Goal: Task Accomplishment & Management: Manage account settings

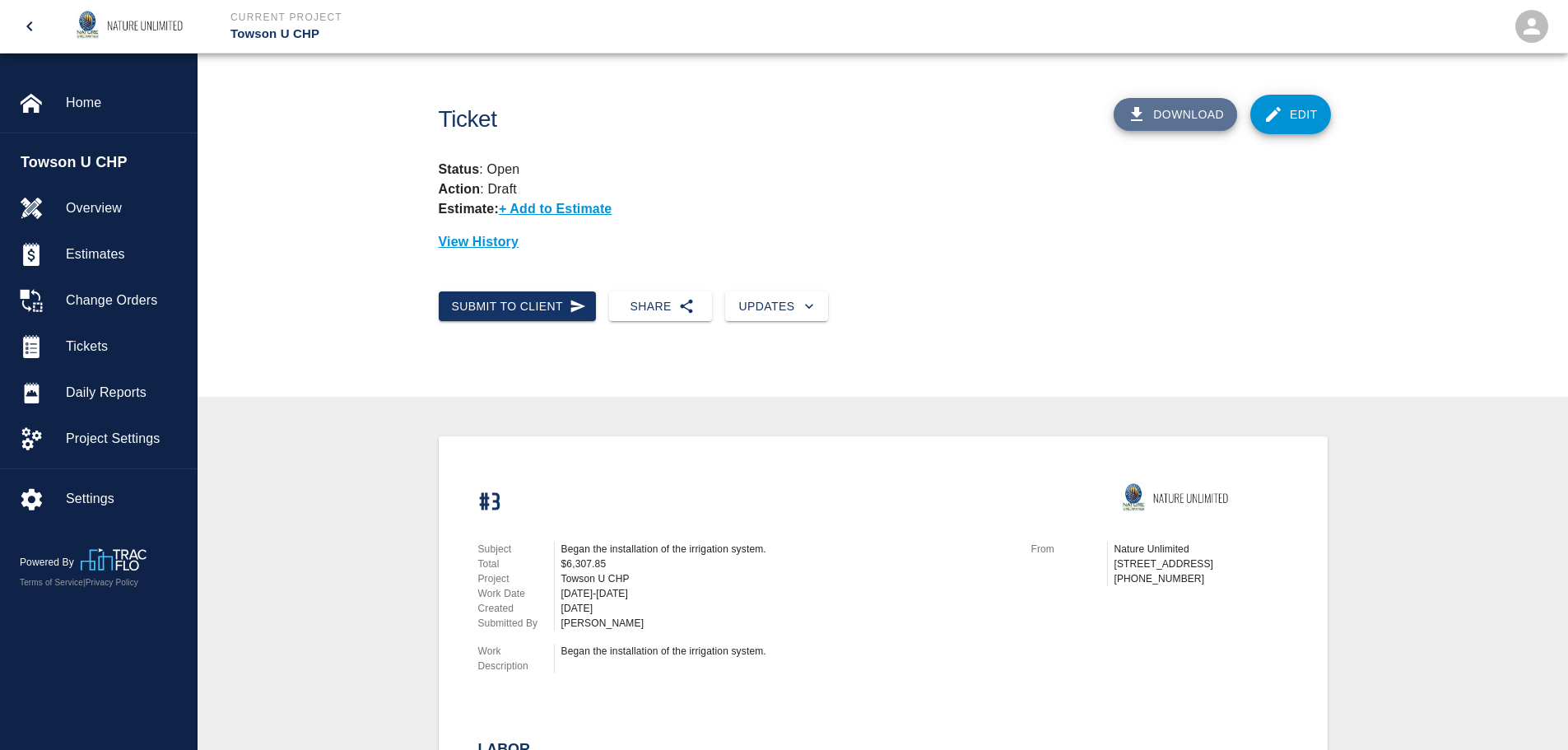
click at [1197, 117] on button "Download" at bounding box center [1176, 114] width 124 height 33
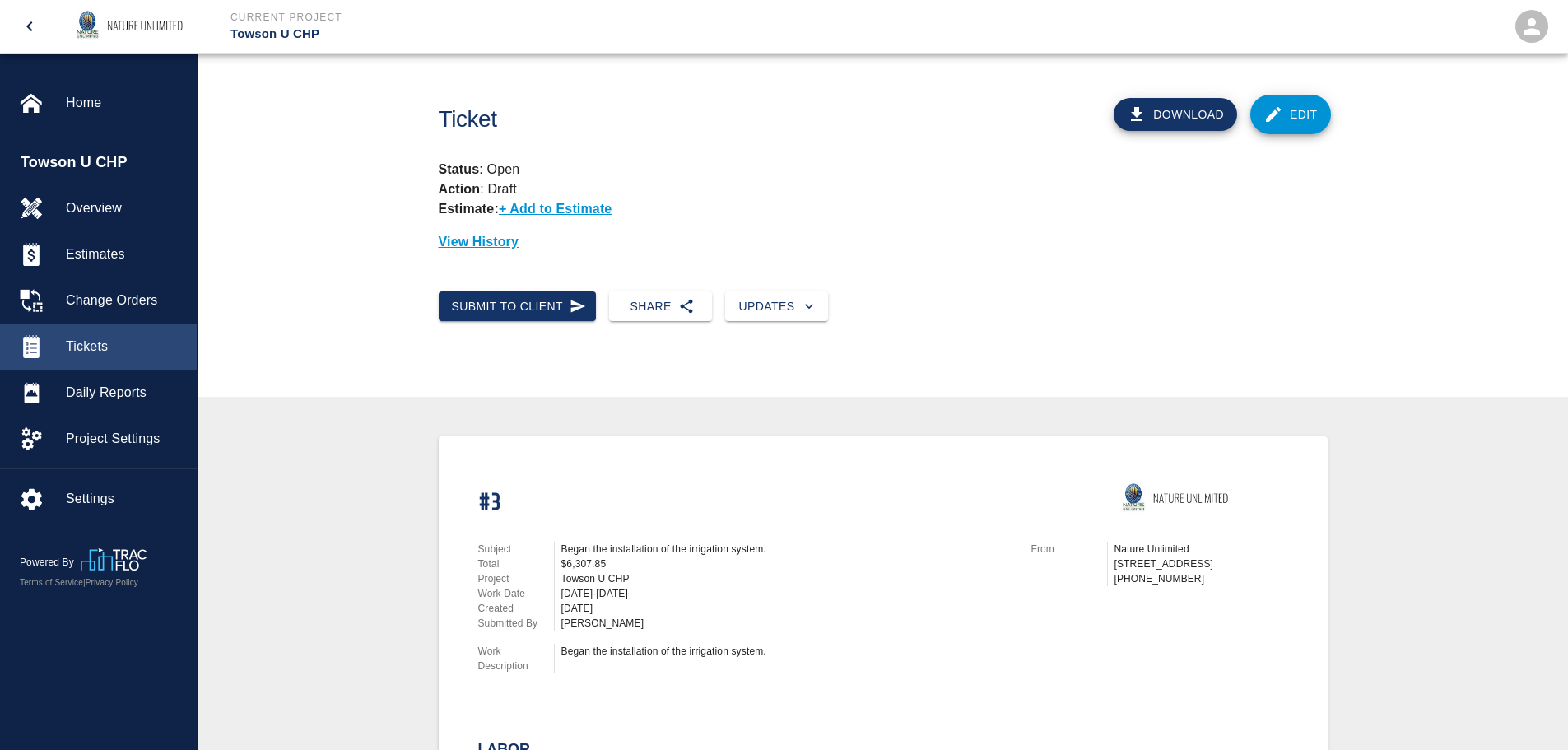
click at [94, 349] on span "Tickets" at bounding box center [125, 346] width 118 height 20
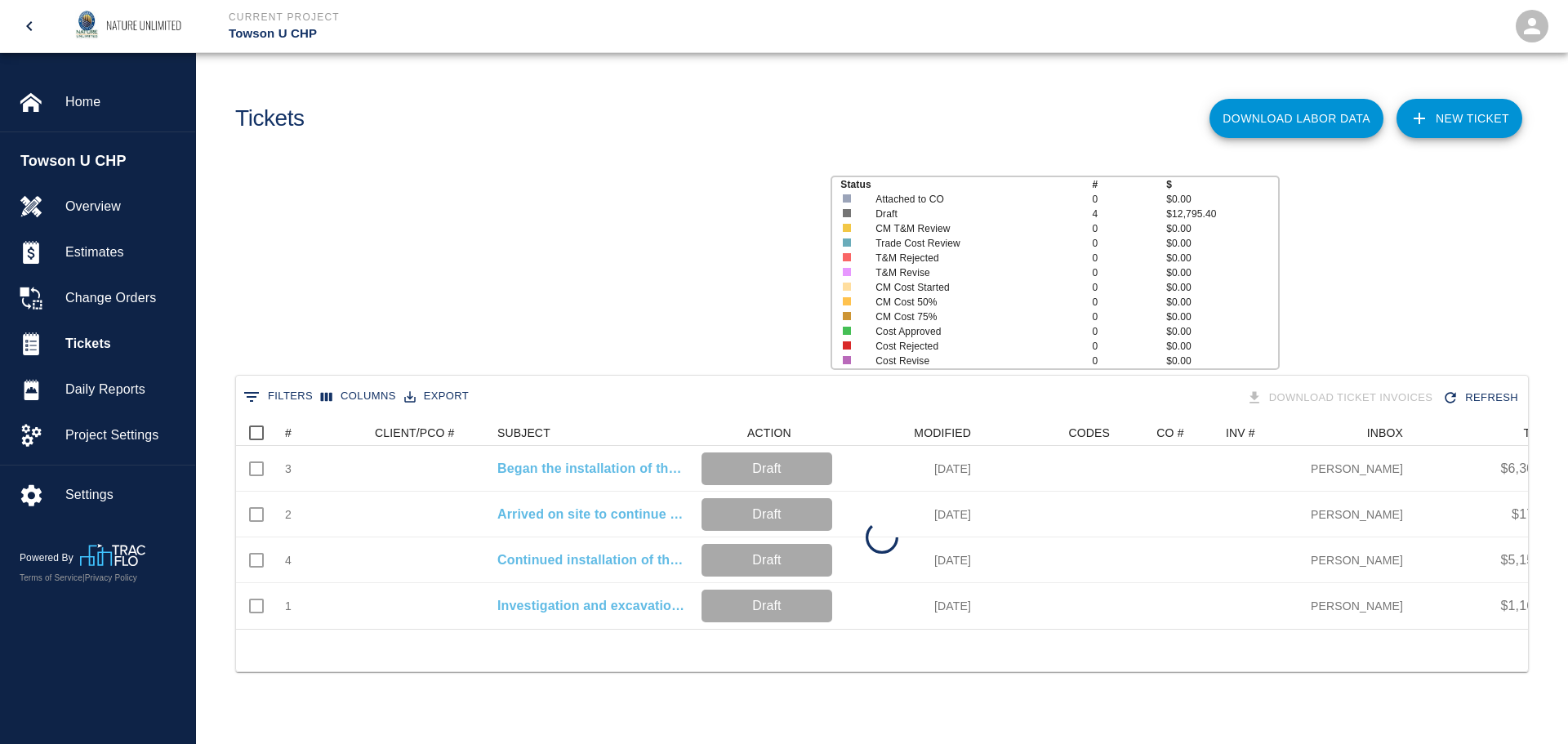
scroll to position [209, 1280]
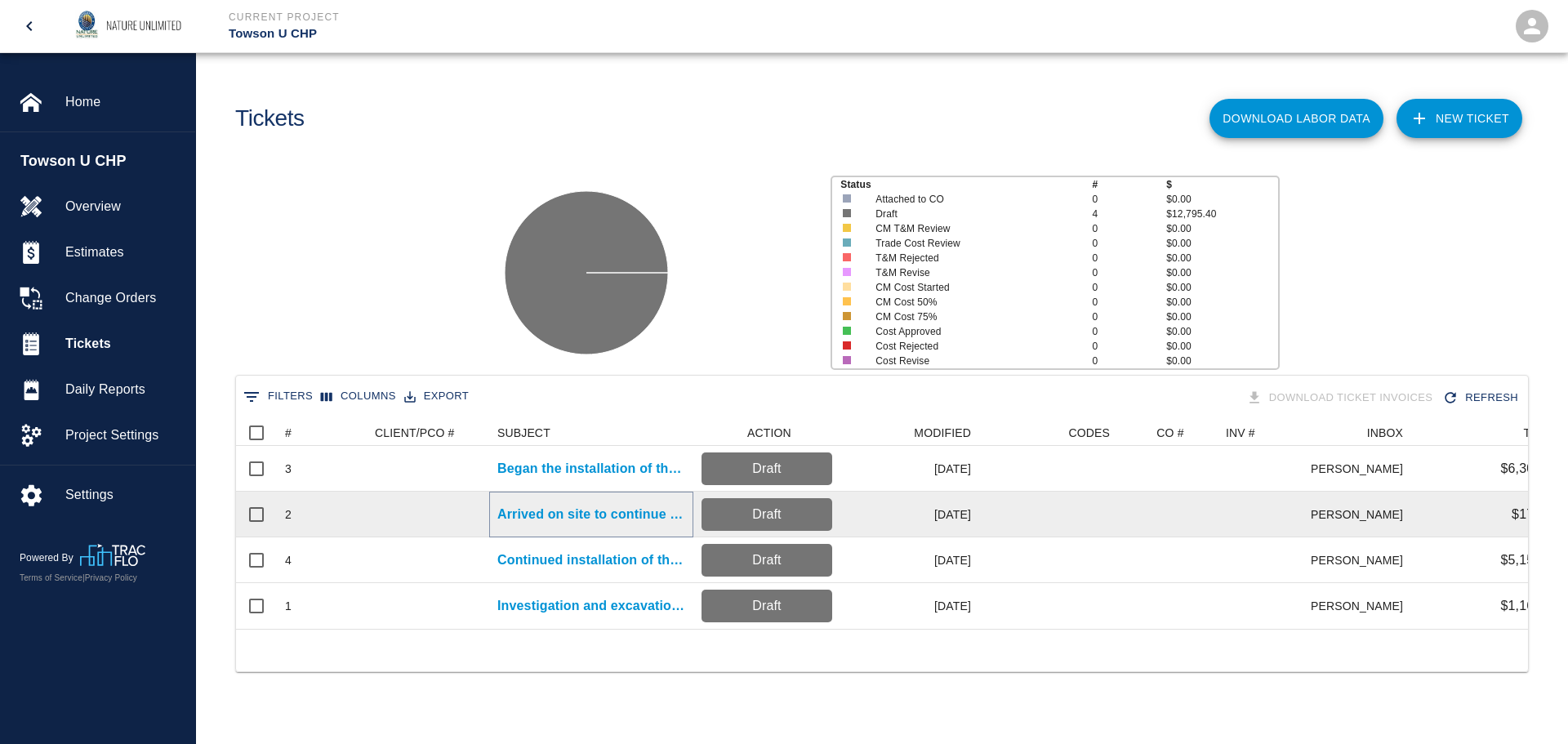
click at [601, 515] on p "Arrived on site to continue to locate sleeves and start..." at bounding box center [591, 514] width 188 height 20
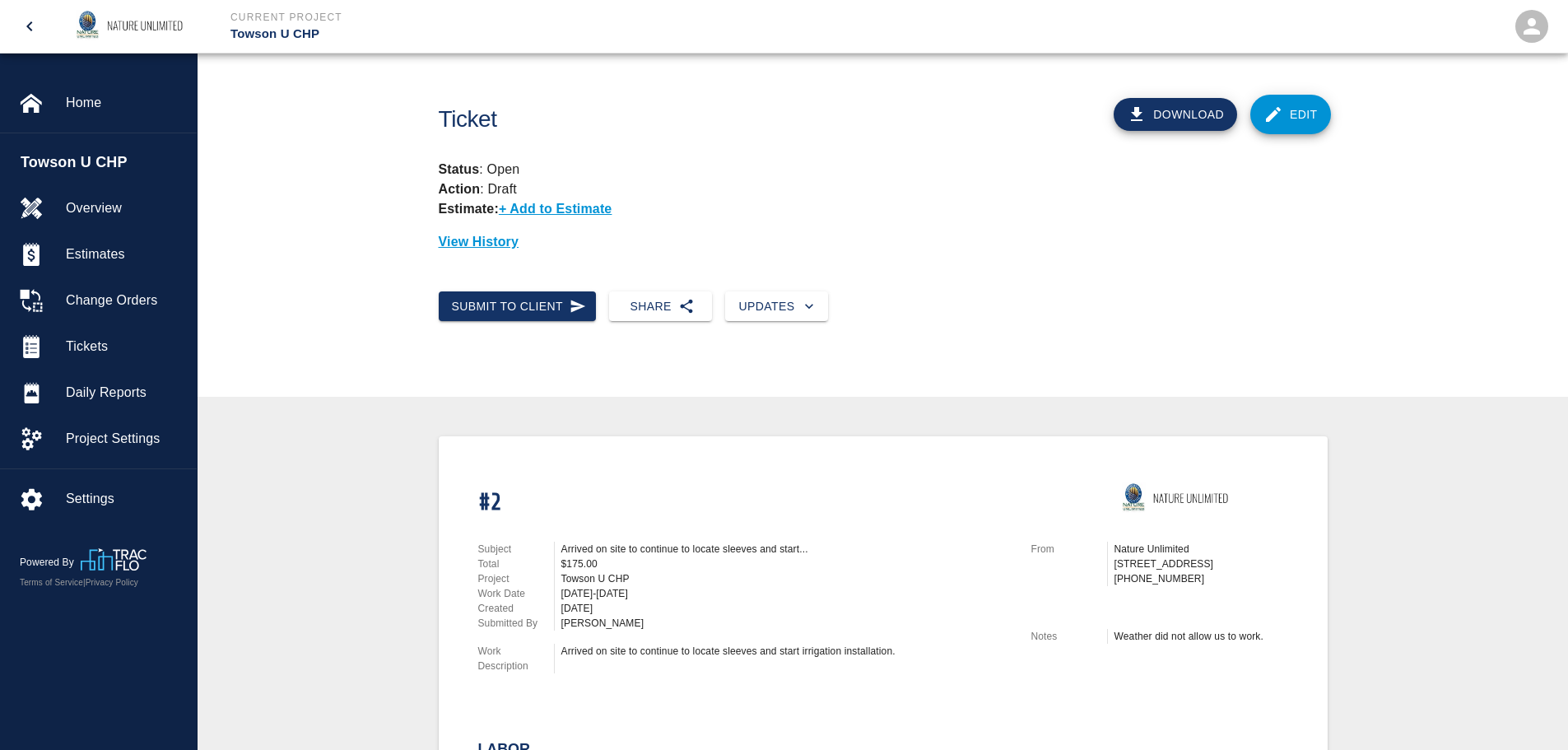
click at [1175, 114] on button "Download" at bounding box center [1176, 114] width 124 height 33
click at [87, 343] on span "Tickets" at bounding box center [125, 346] width 118 height 20
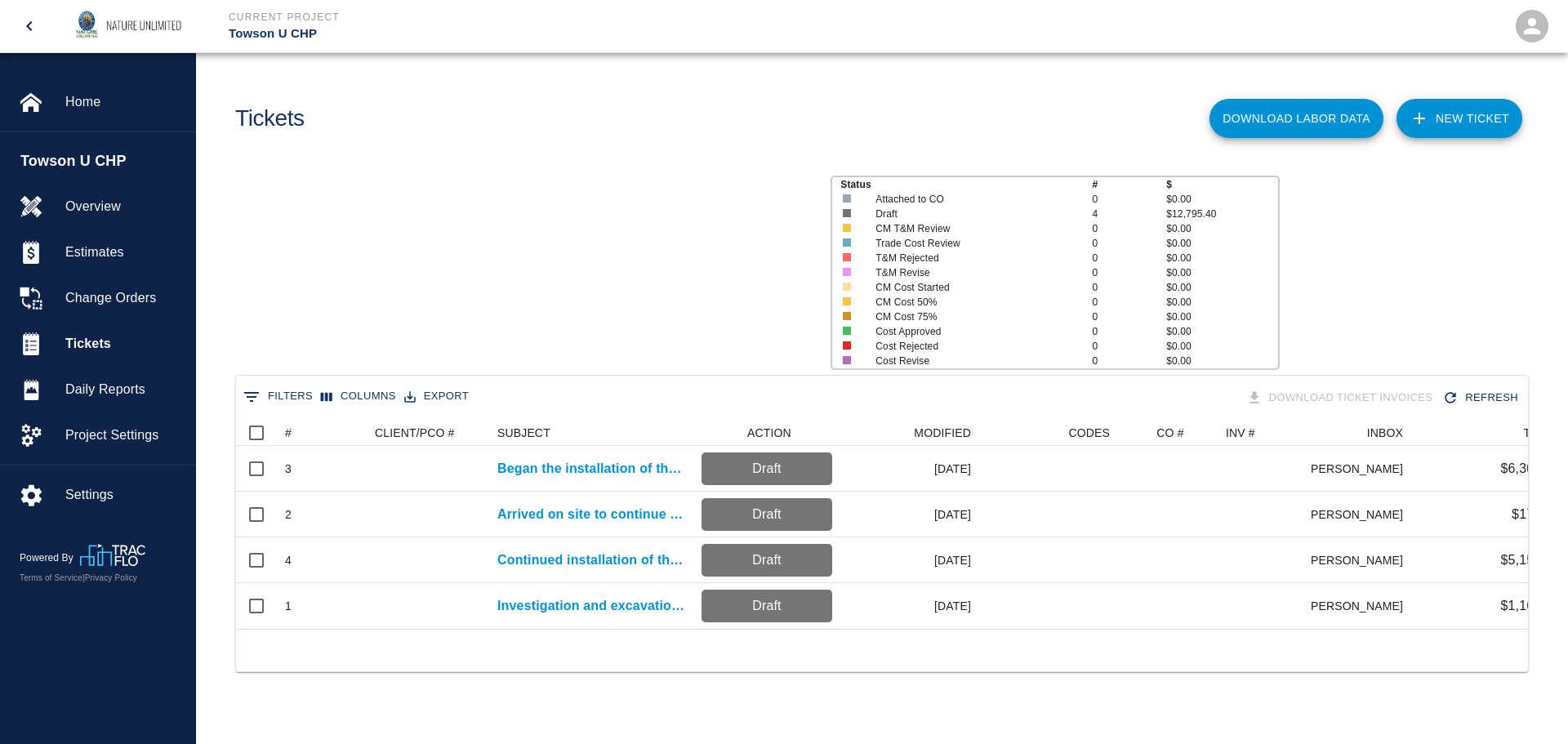
scroll to position [209, 1280]
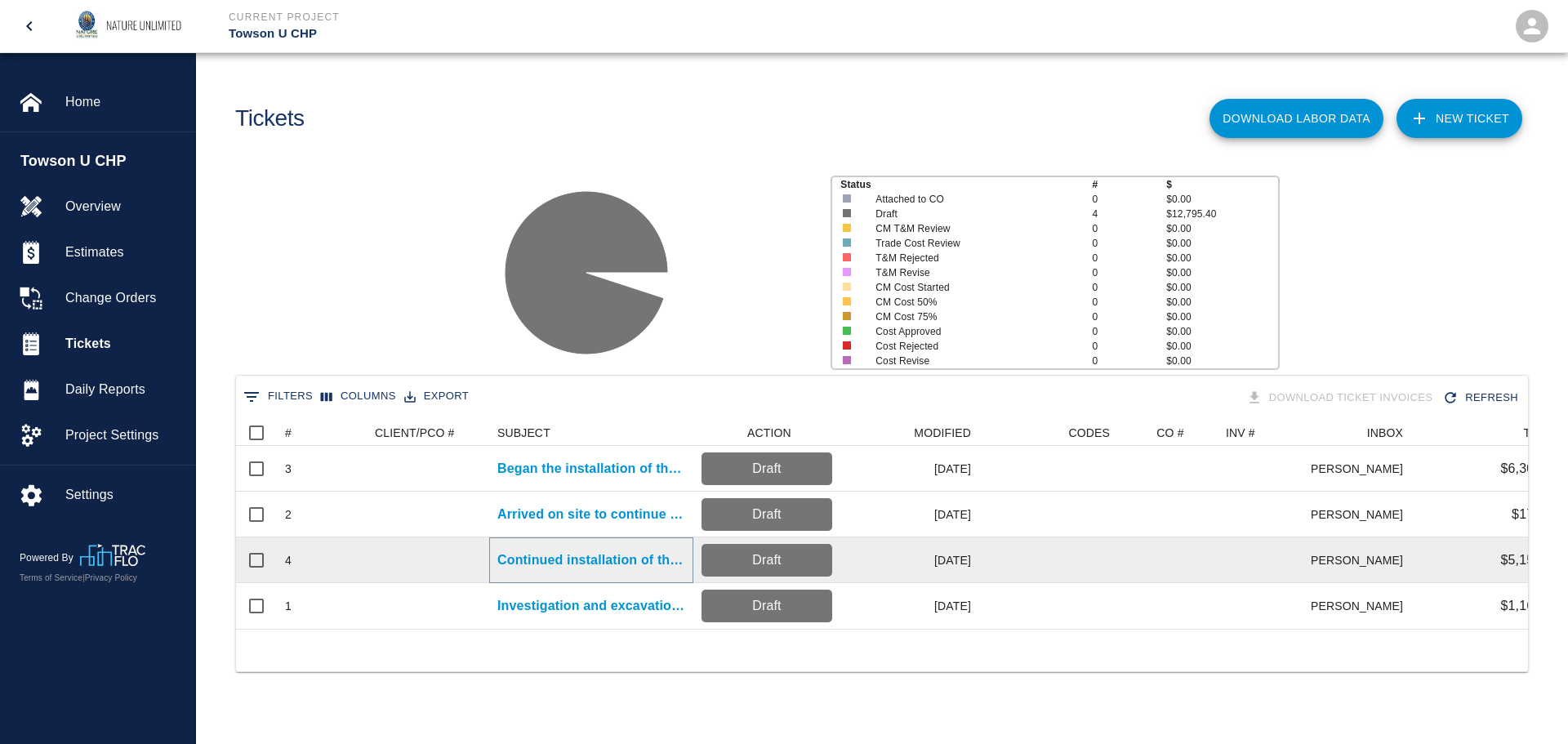
click at [570, 557] on p "Continued installation of the irrigation system." at bounding box center [591, 560] width 188 height 20
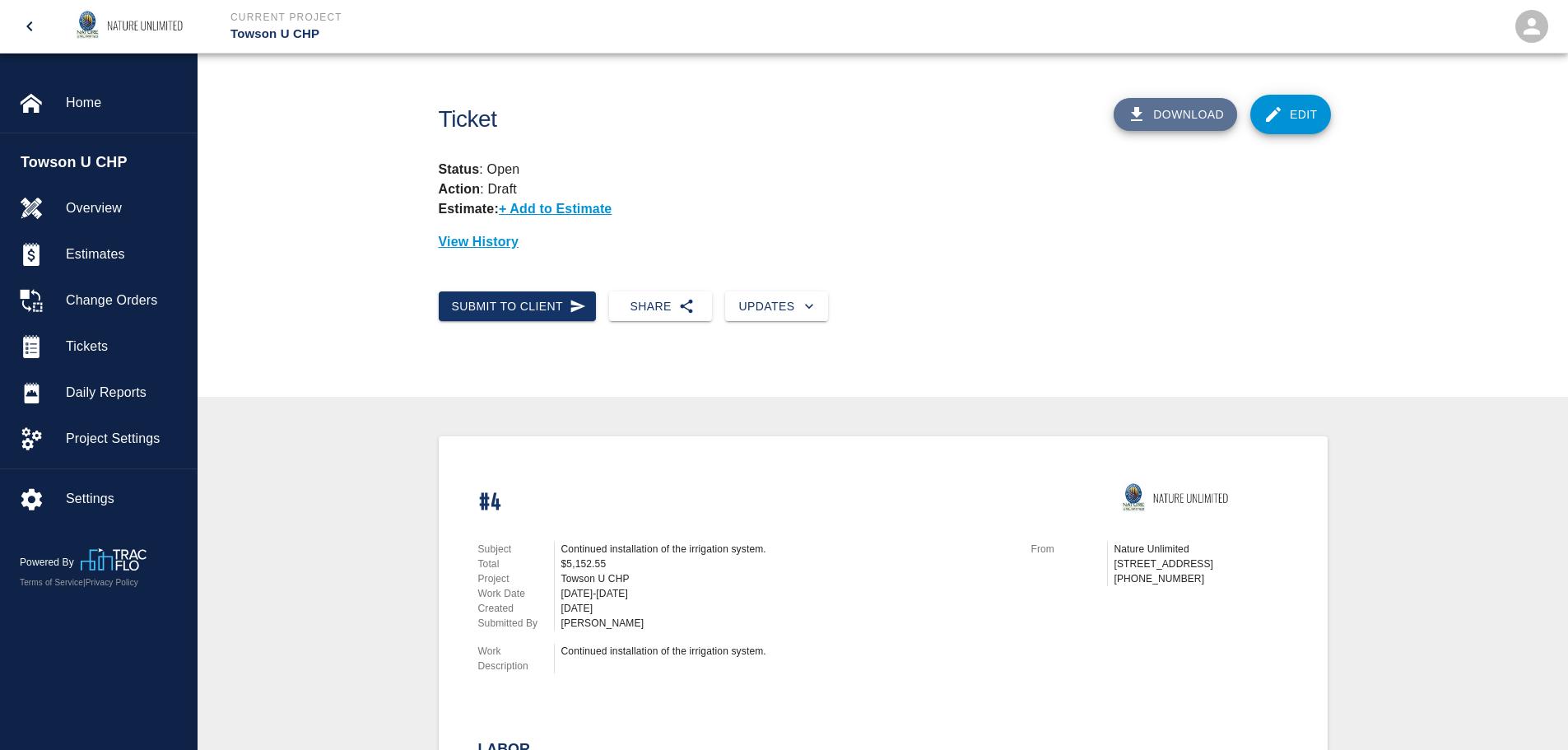
click at [1191, 124] on button "Download" at bounding box center [1176, 114] width 124 height 33
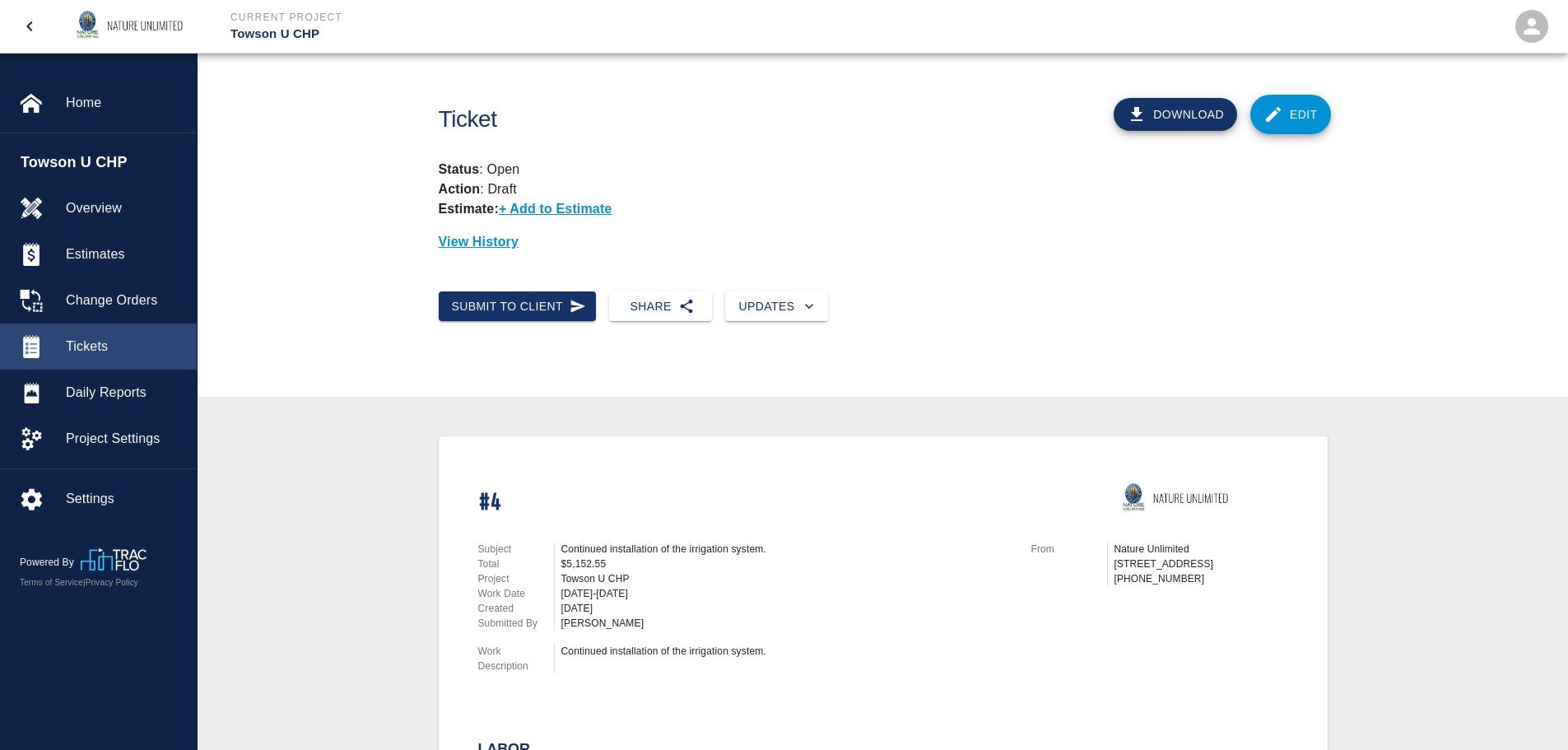
click at [74, 343] on span "Tickets" at bounding box center [125, 346] width 118 height 20
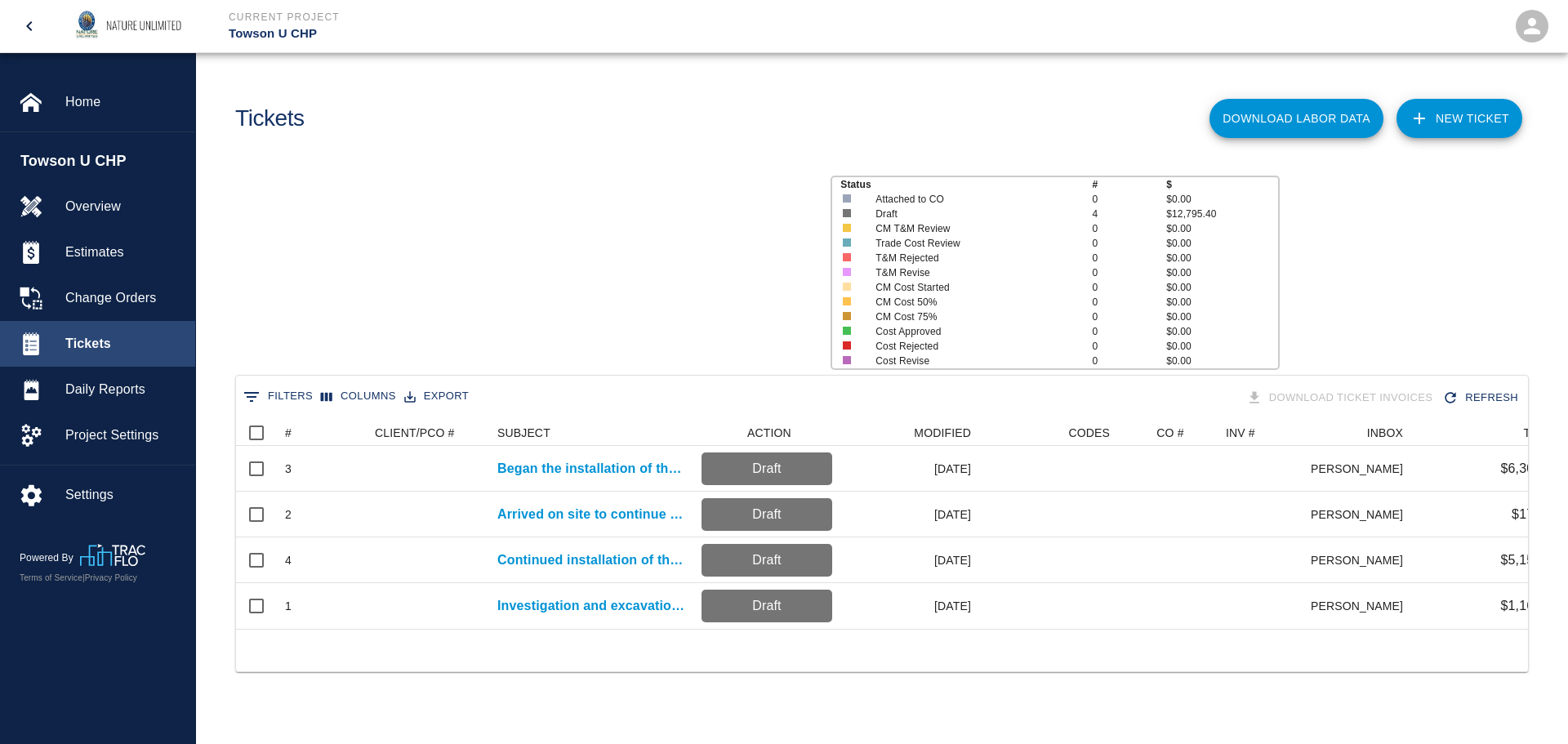
scroll to position [209, 1280]
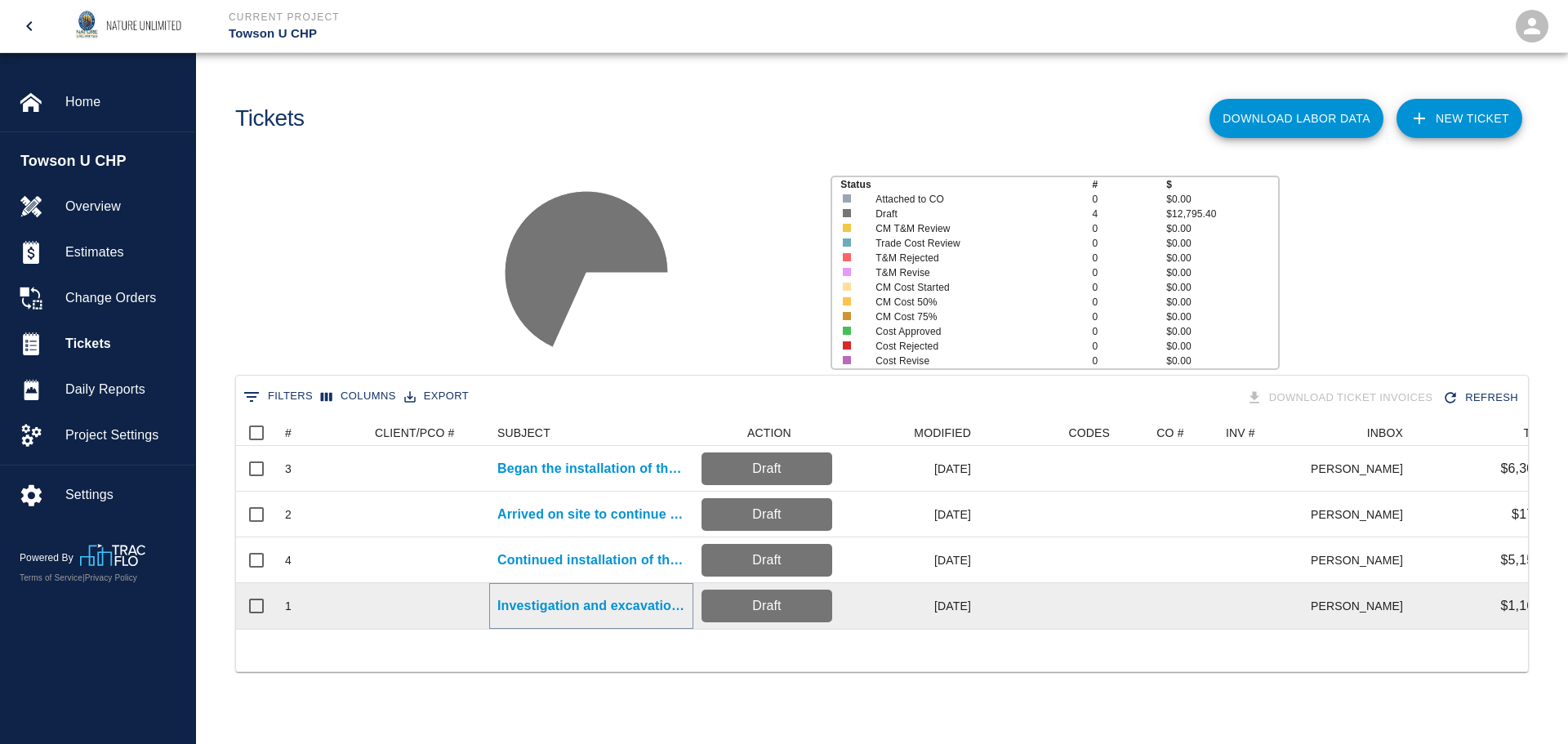
click at [578, 604] on p "Investigation and excavation to locate sleeves" at bounding box center [591, 606] width 188 height 20
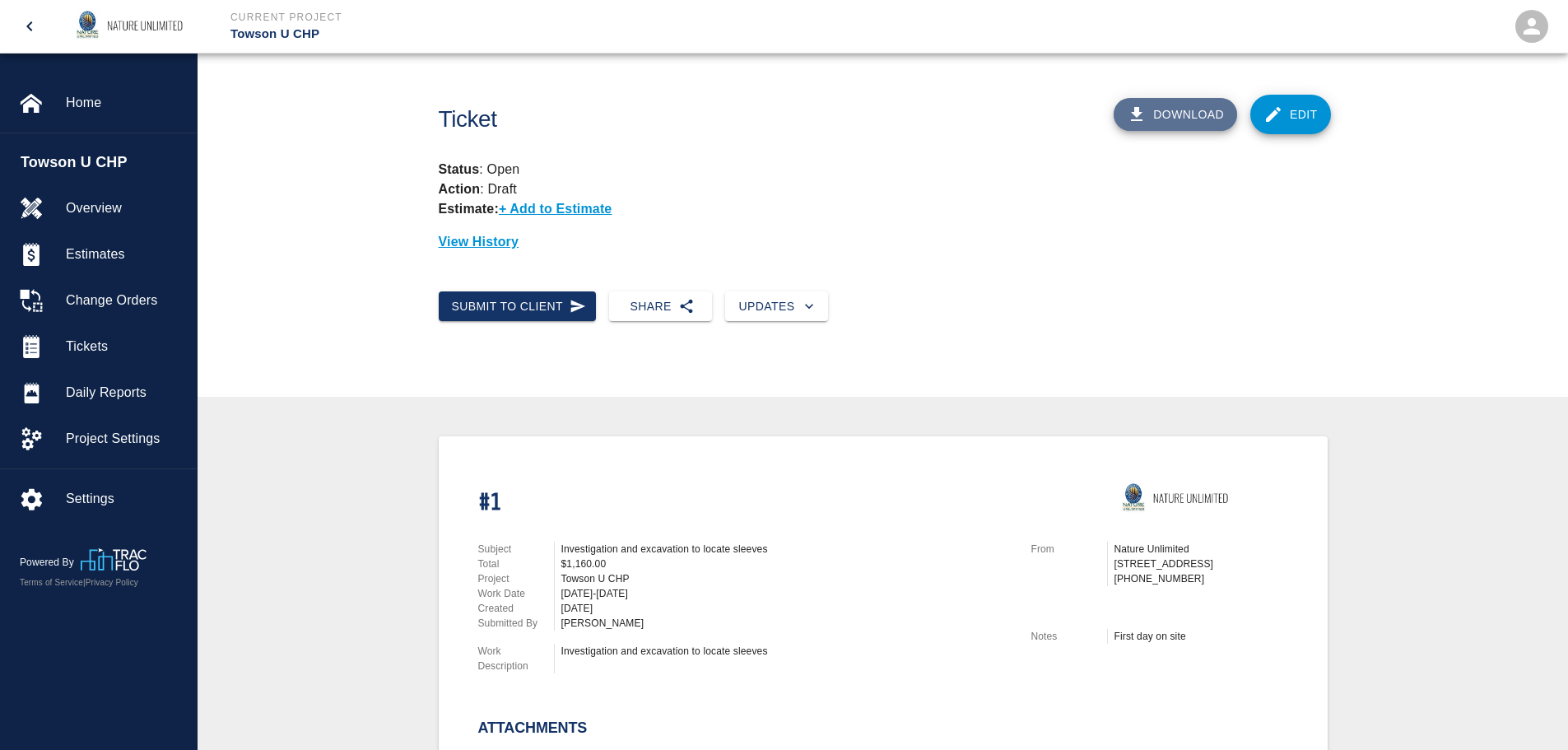
click at [1197, 112] on button "Download" at bounding box center [1176, 114] width 124 height 33
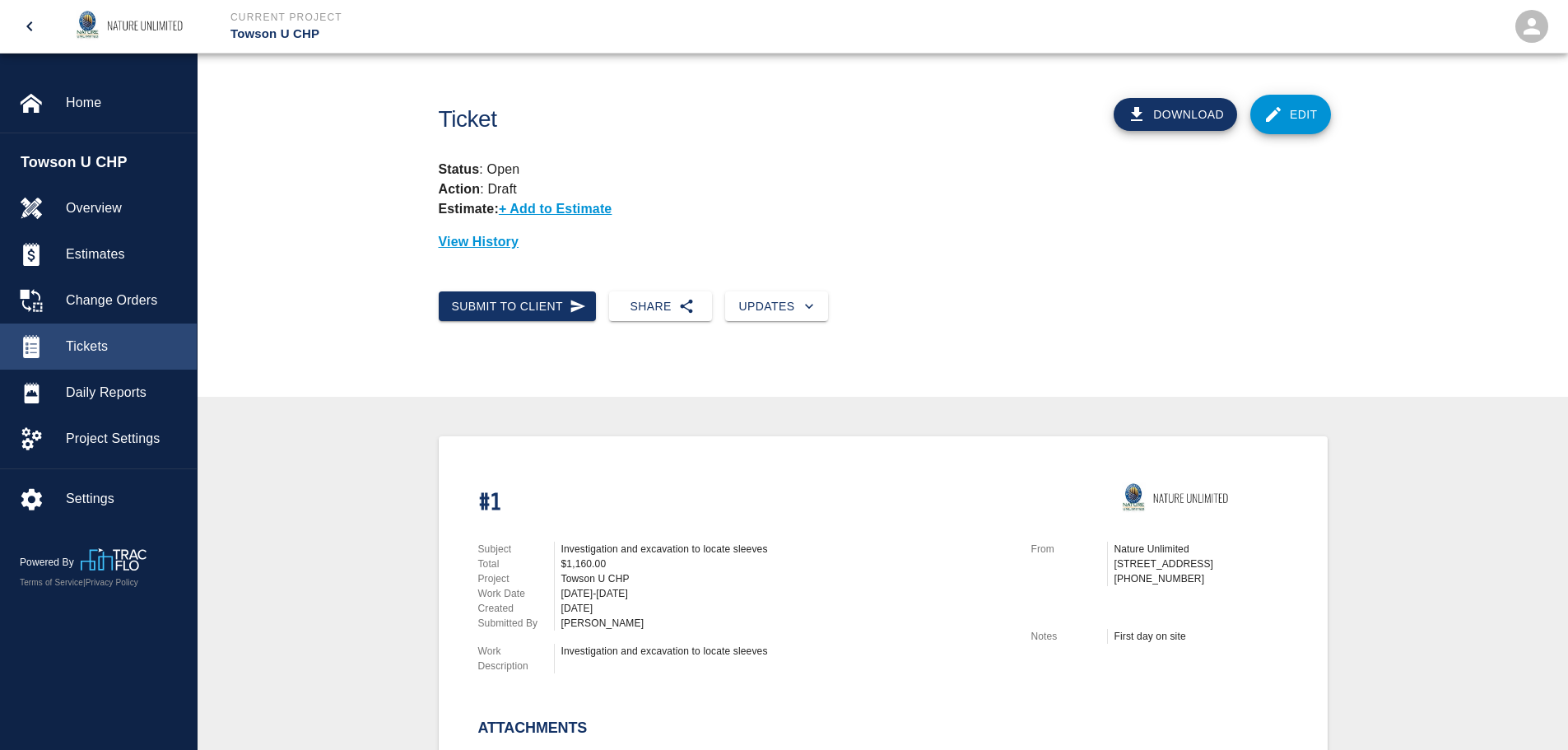
click at [83, 338] on span "Tickets" at bounding box center [125, 346] width 118 height 20
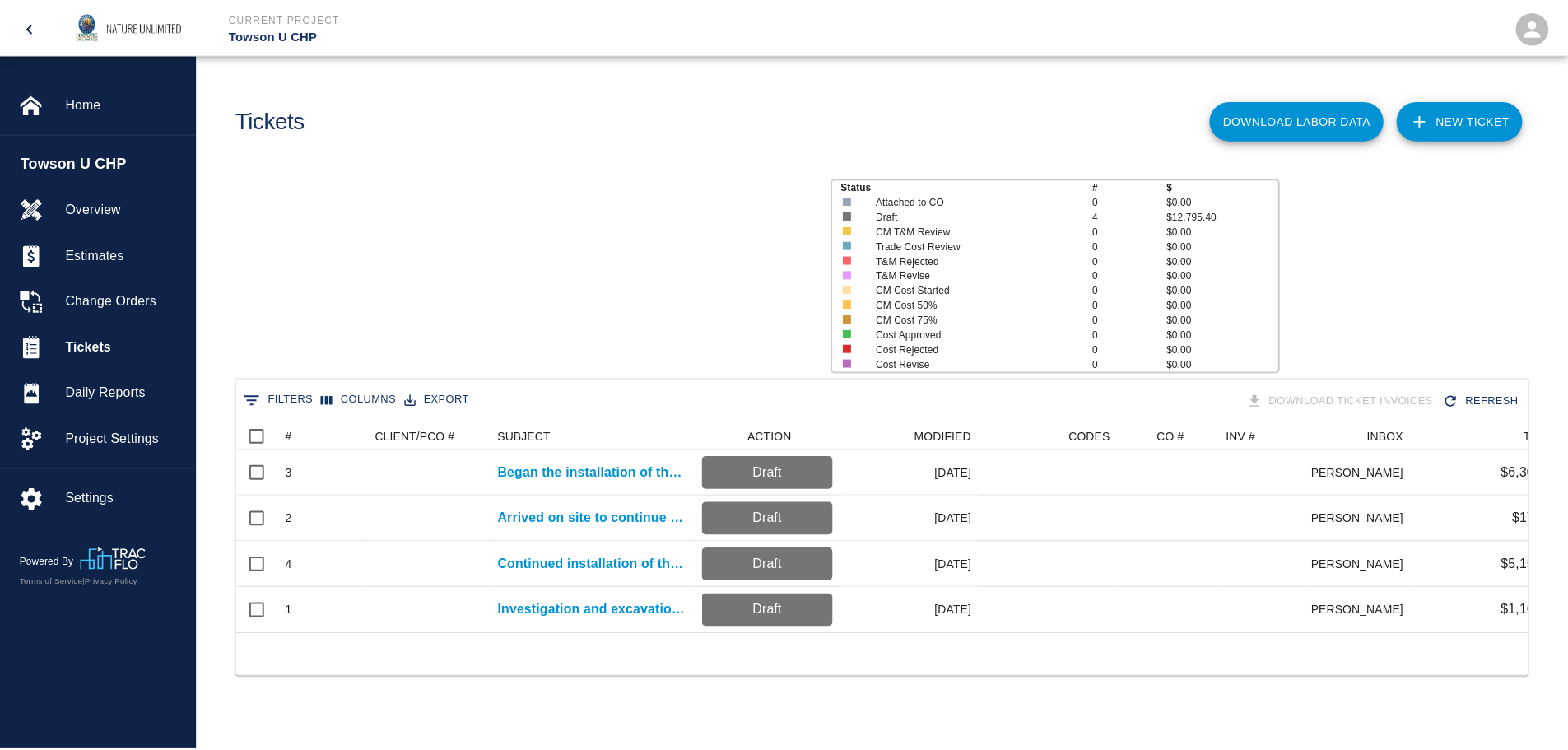
scroll to position [211, 1290]
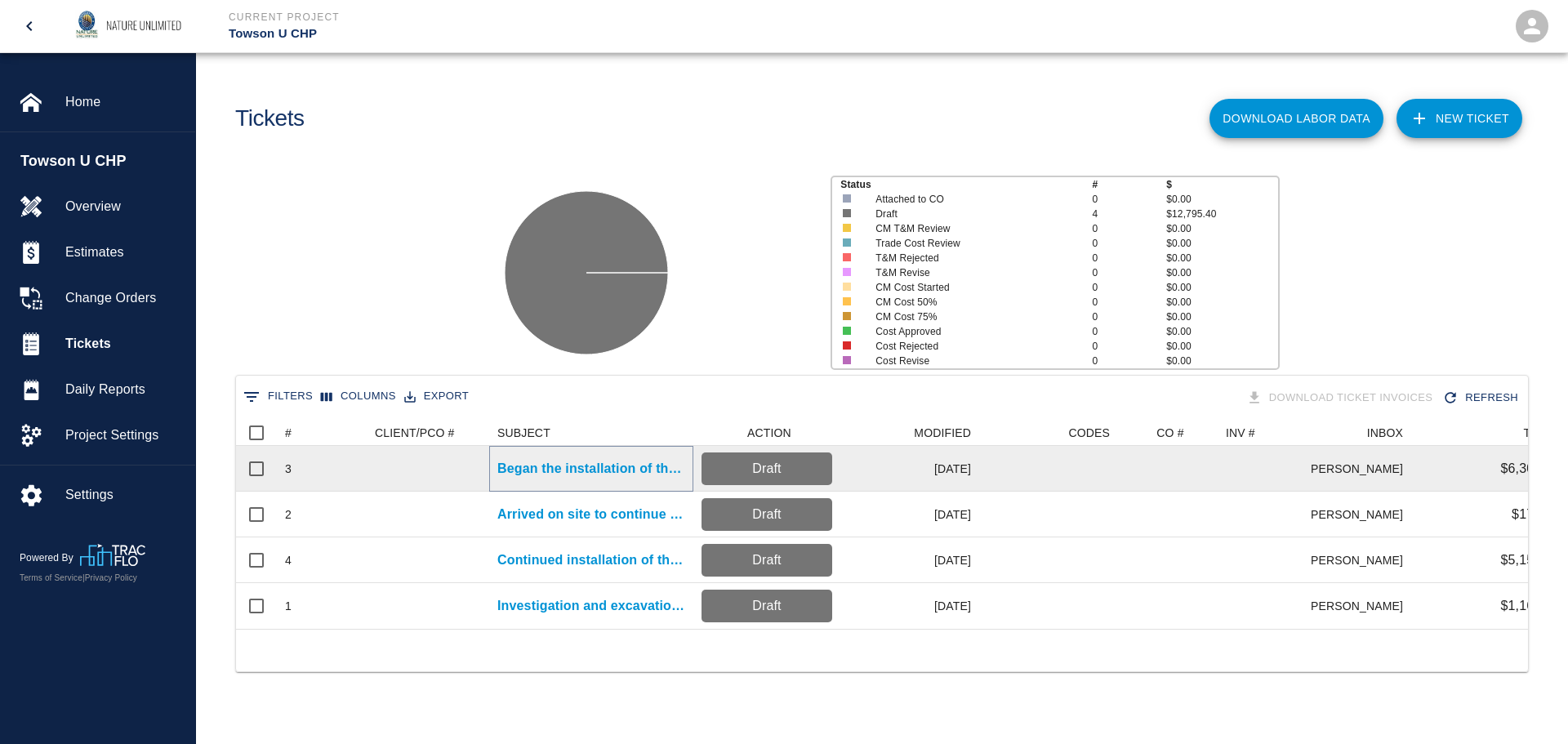
click at [600, 465] on p "Began the installation of the irrigation system." at bounding box center [591, 469] width 188 height 20
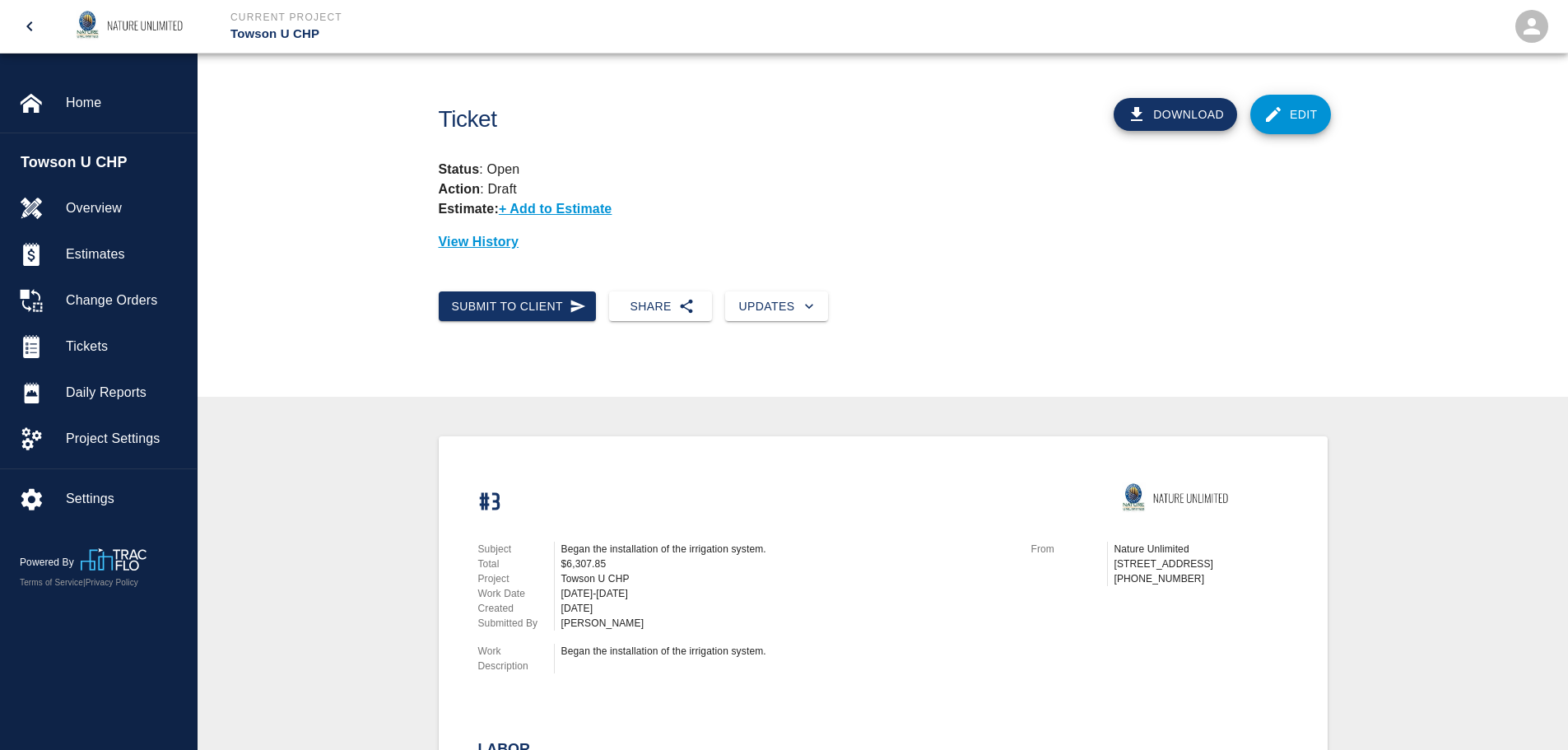
click at [1300, 110] on link "Edit" at bounding box center [1291, 113] width 81 height 39
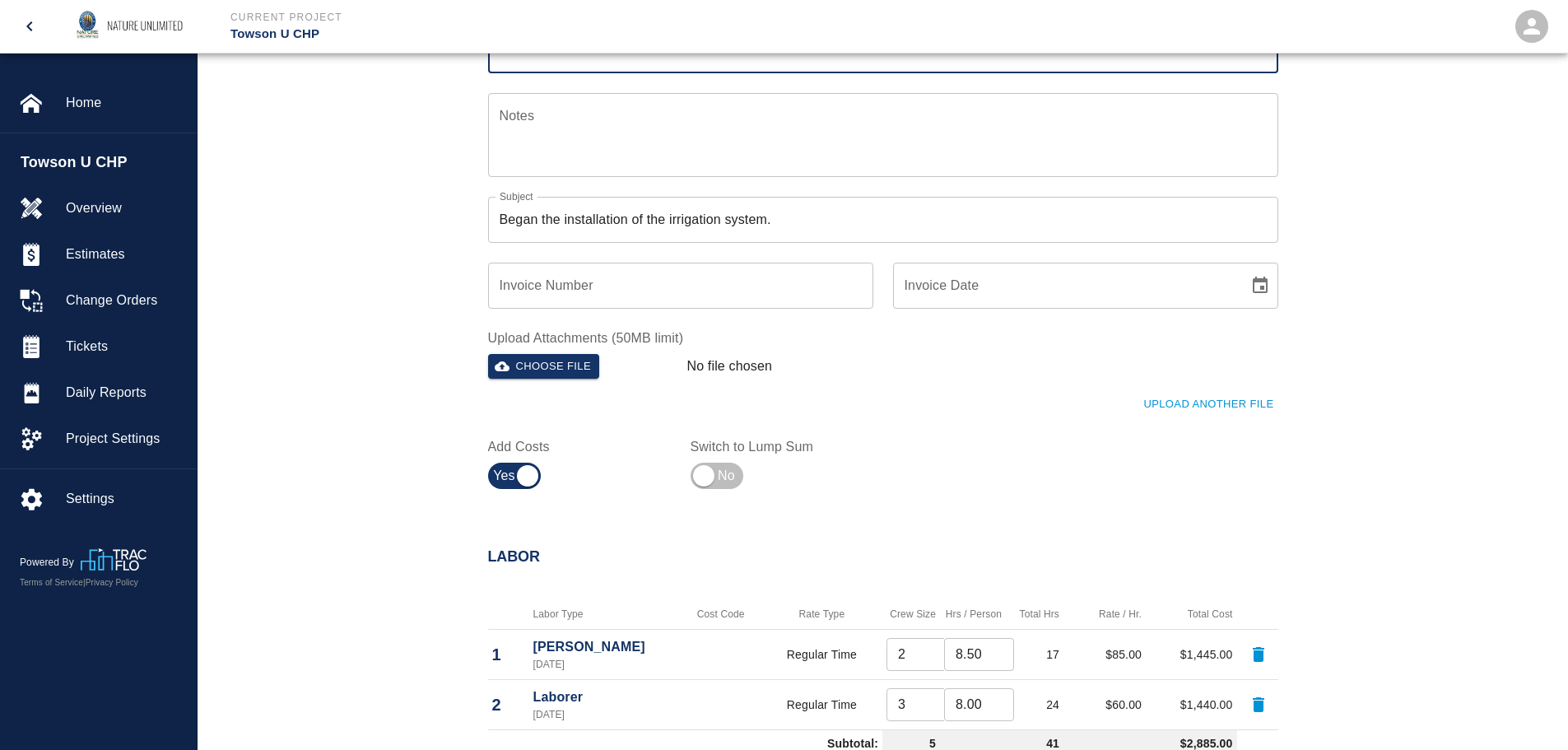
scroll to position [330, 0]
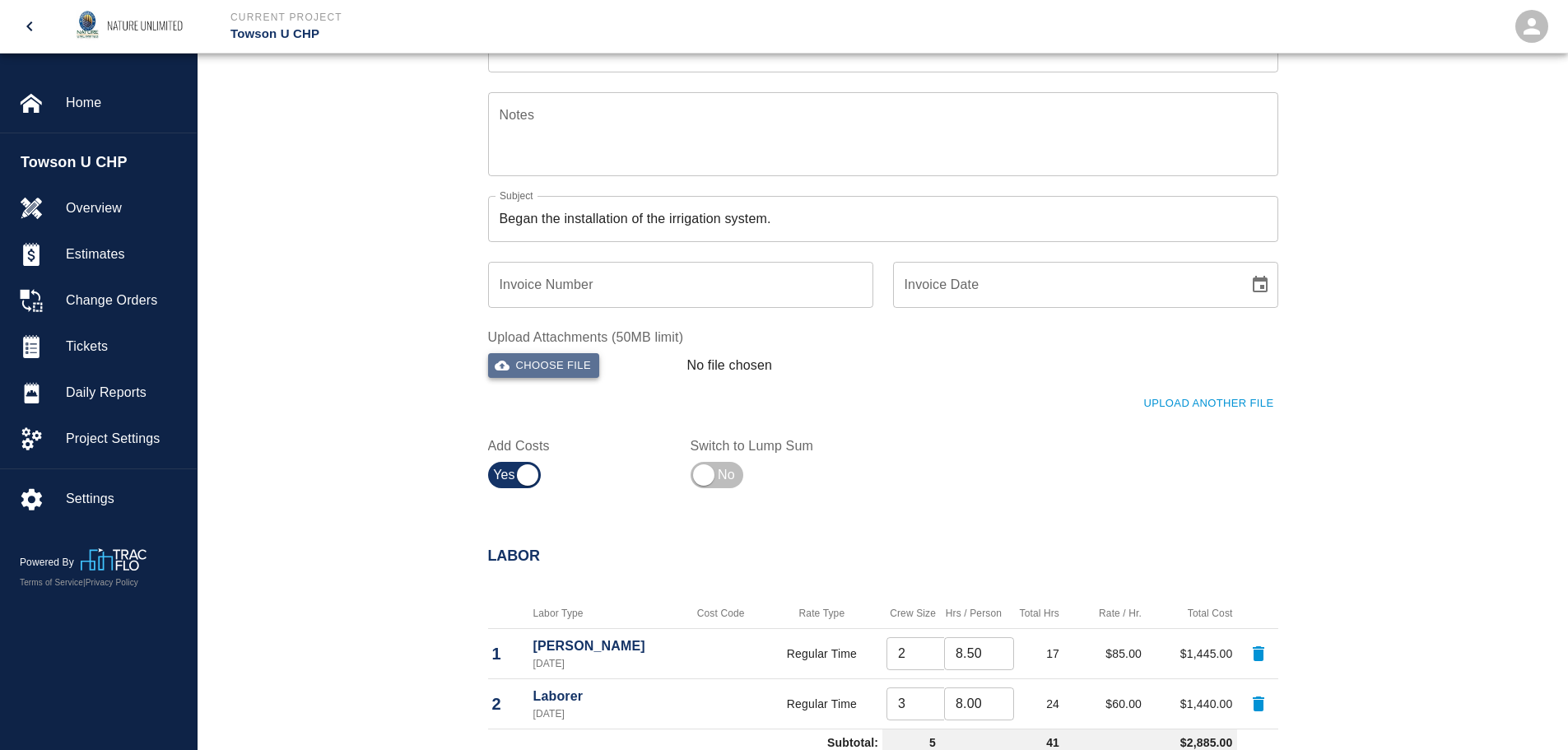
click at [562, 364] on button "Choose file" at bounding box center [544, 366] width 112 height 26
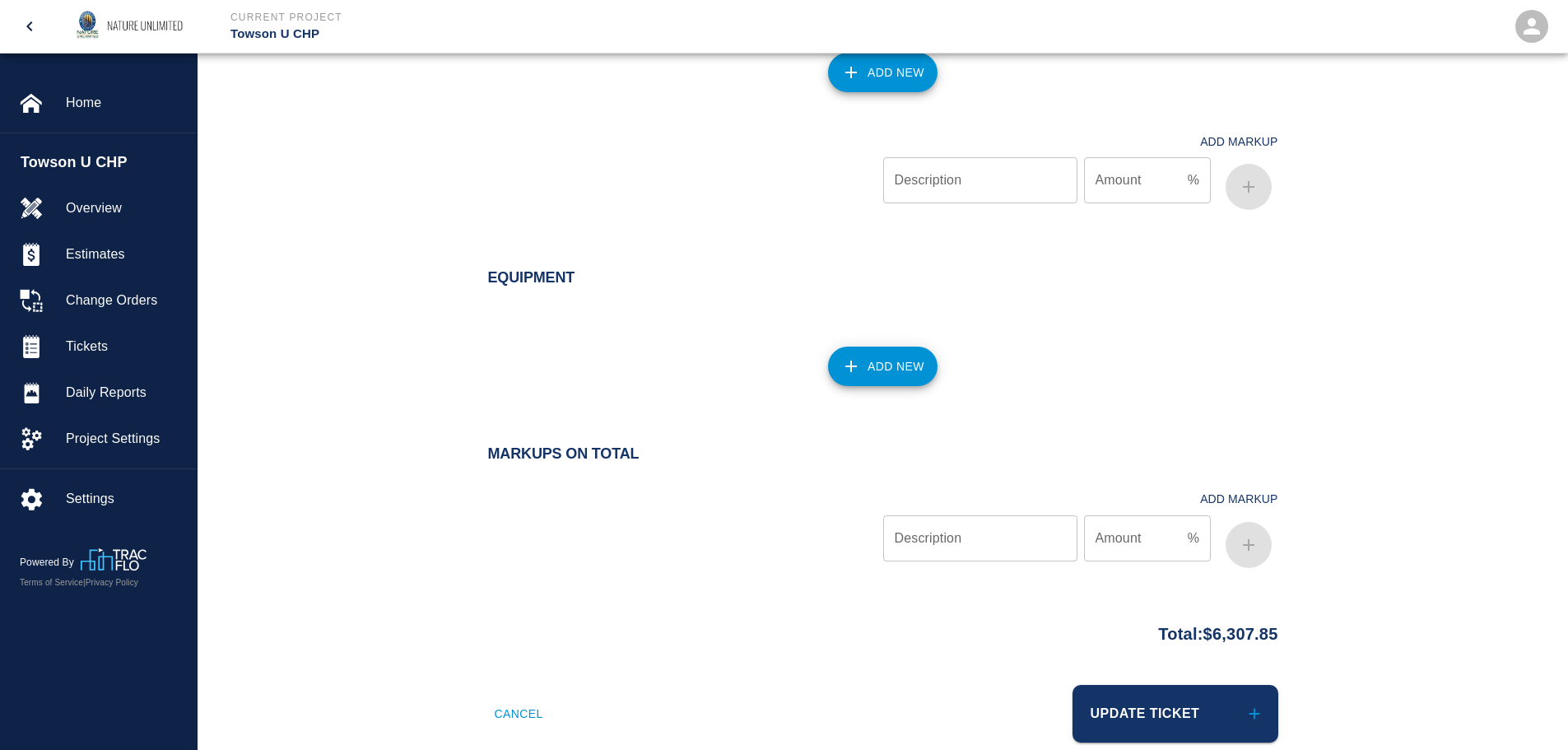
scroll to position [3064, 0]
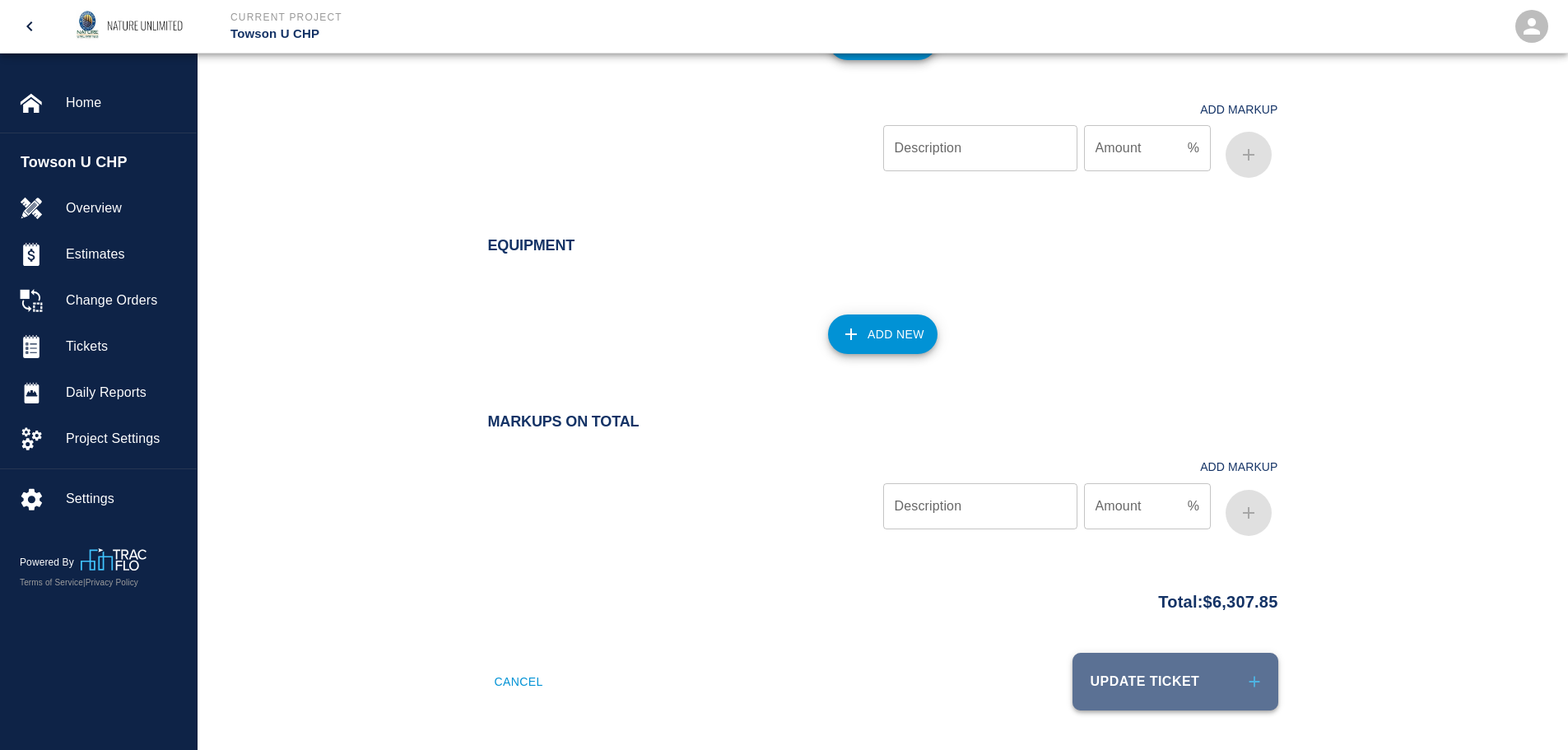
click at [1175, 682] on button "Update Ticket" at bounding box center [1176, 681] width 206 height 57
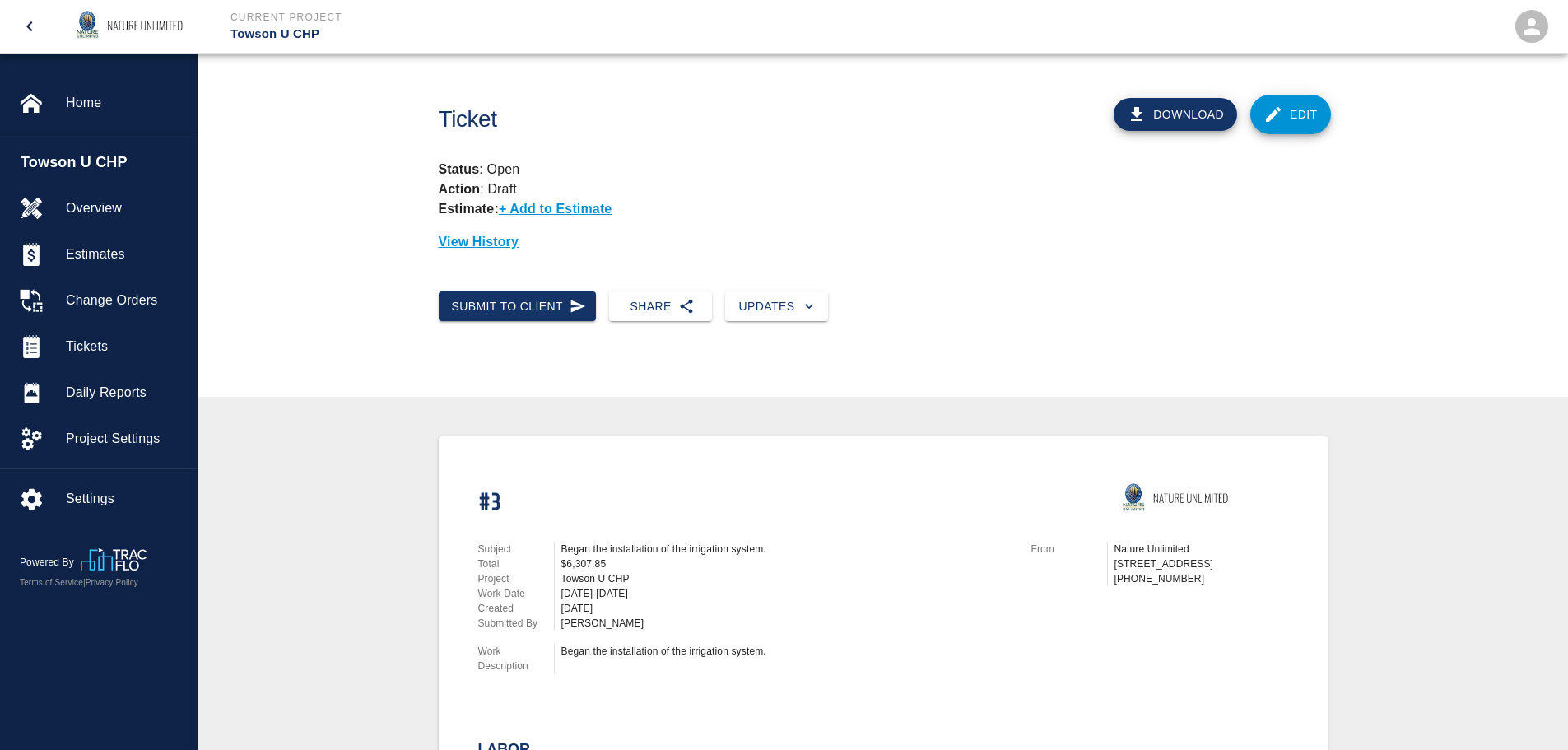
click at [1297, 110] on link "Edit" at bounding box center [1291, 113] width 81 height 39
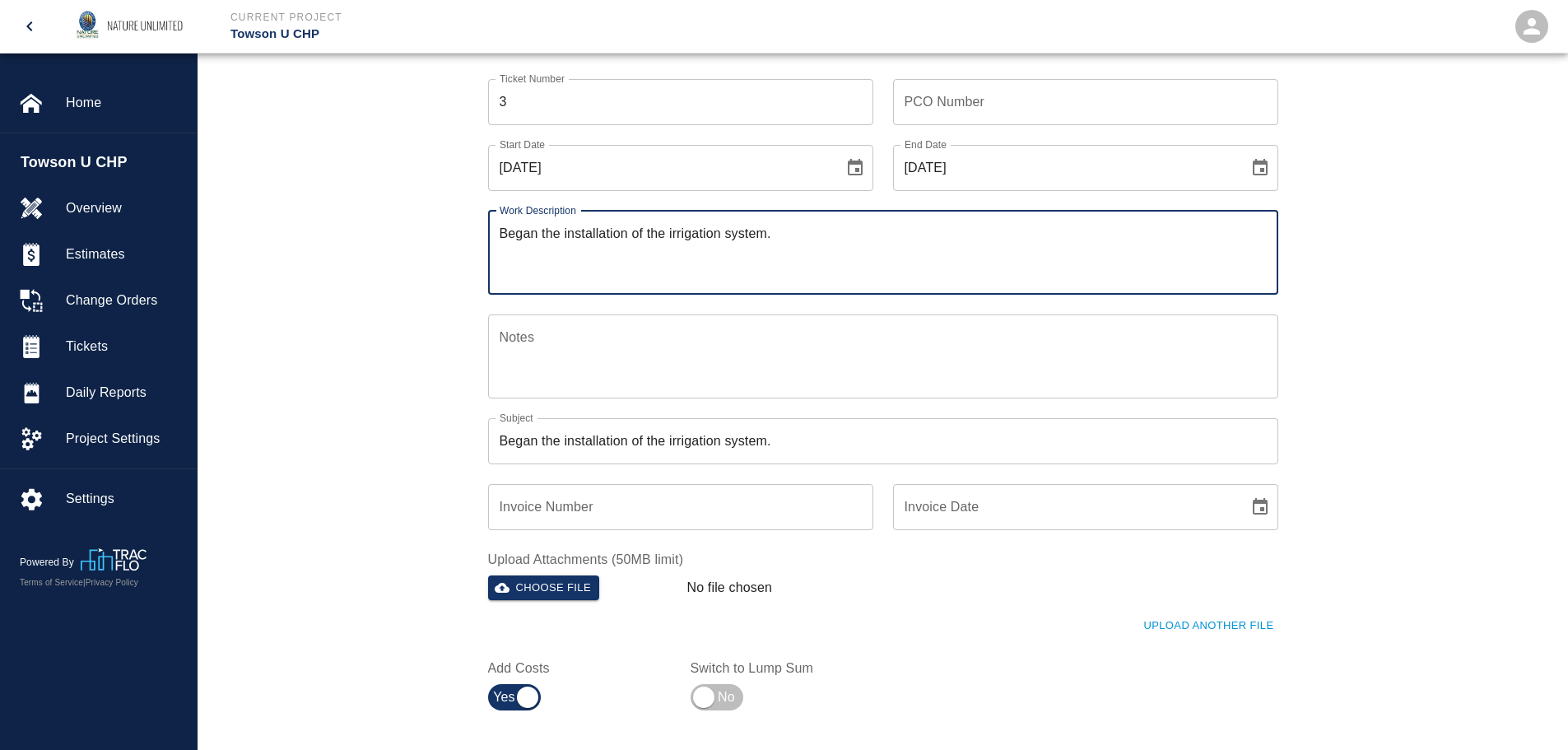
scroll to position [330, 0]
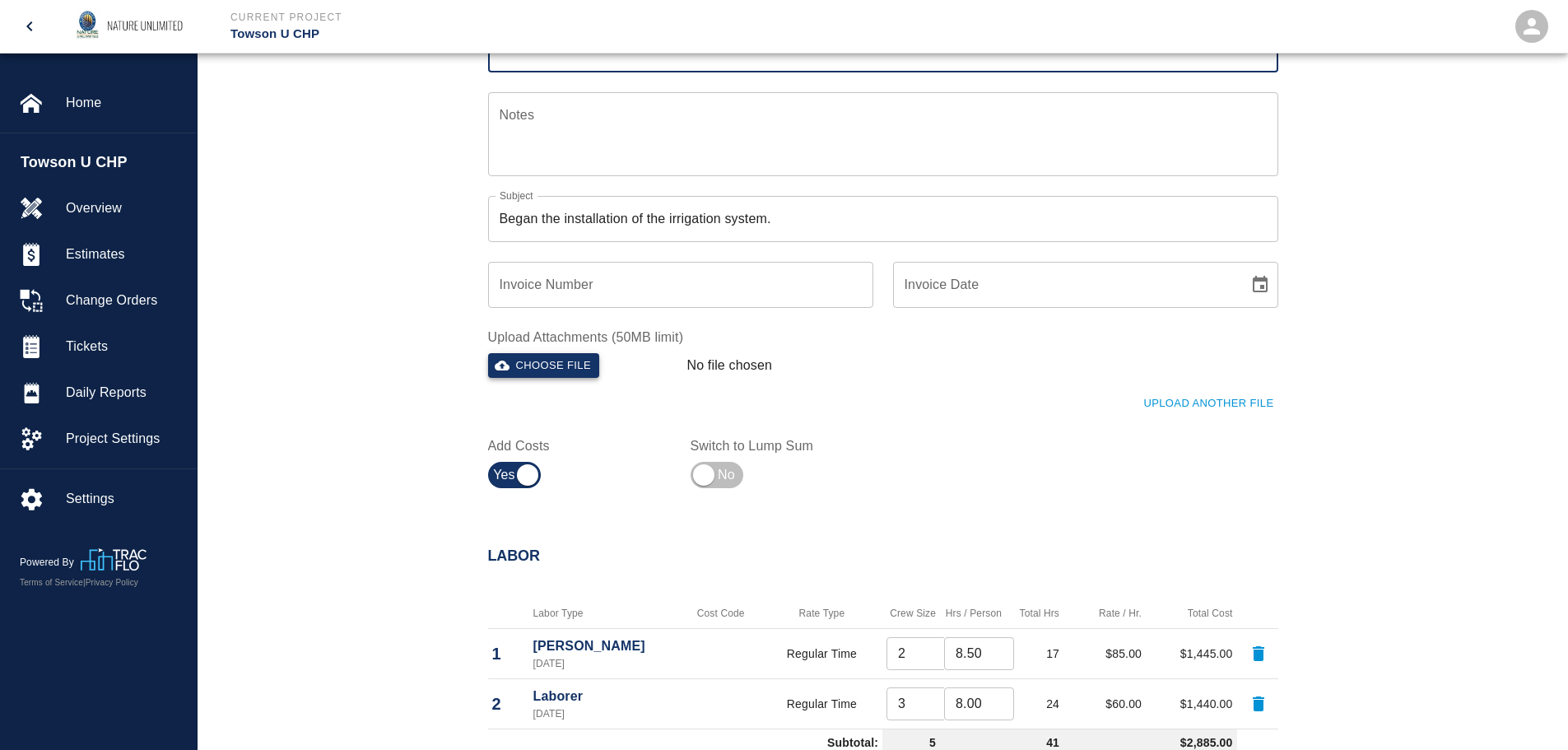
click at [591, 375] on button "Choose file" at bounding box center [544, 366] width 112 height 26
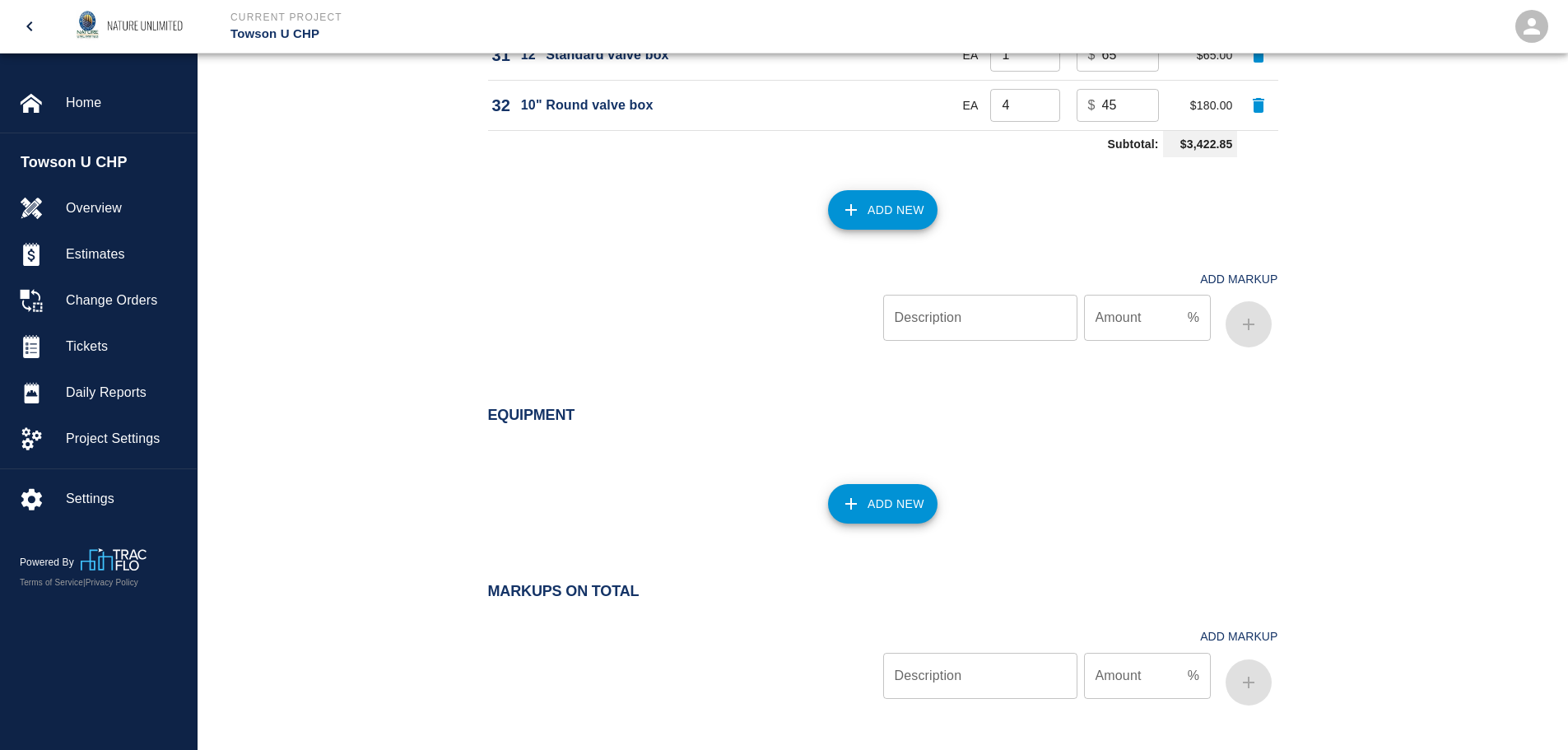
scroll to position [3064, 0]
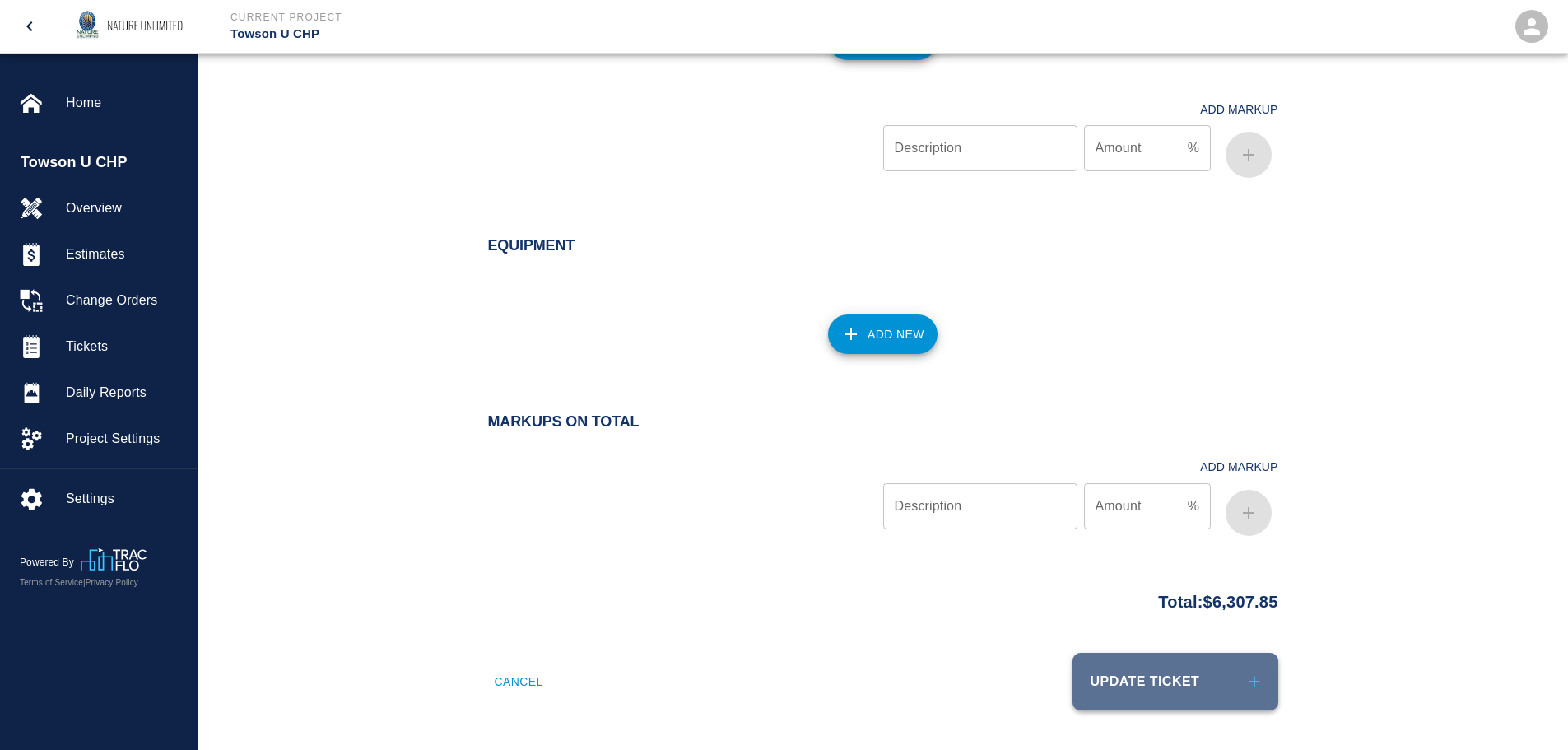
click at [1173, 690] on button "Update Ticket" at bounding box center [1176, 681] width 206 height 57
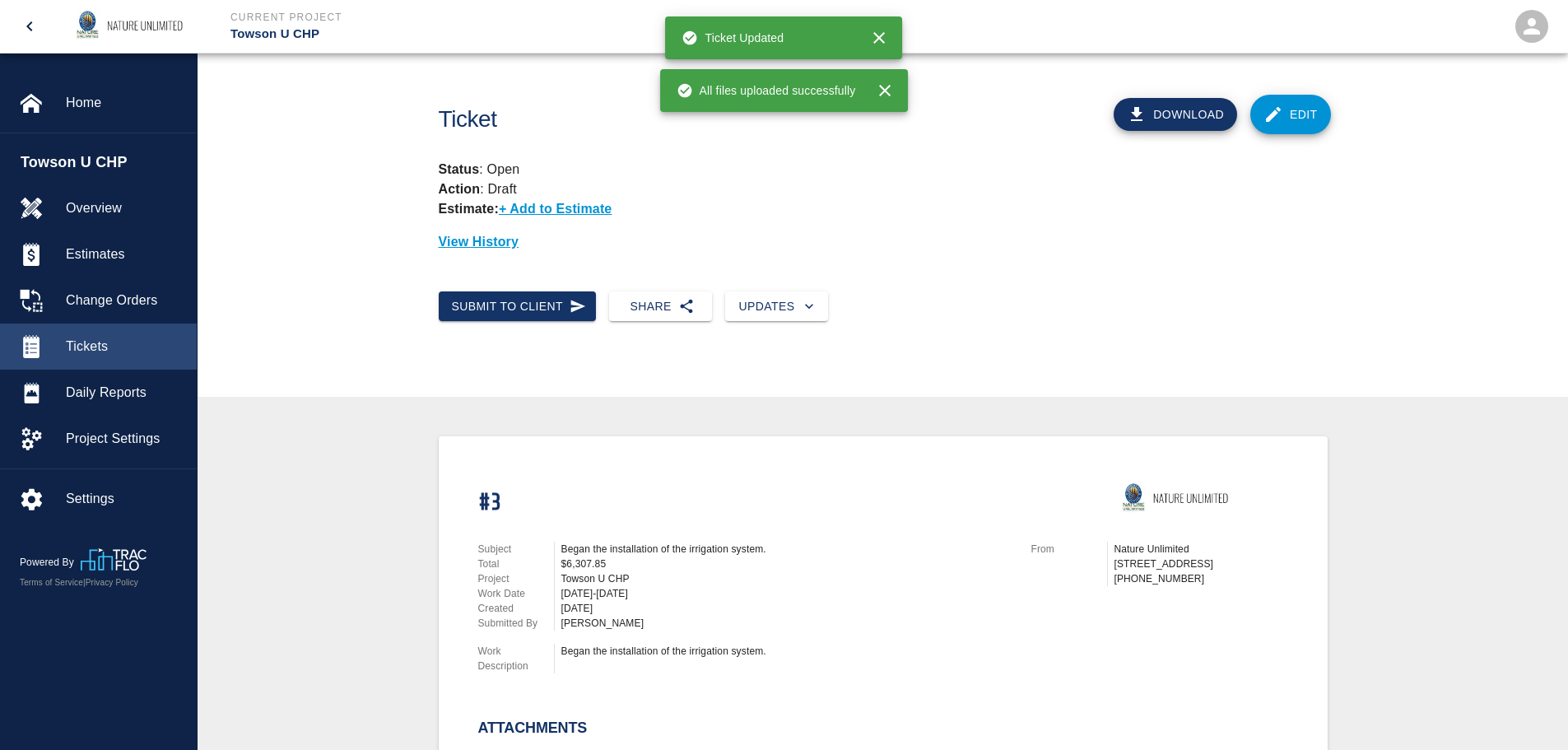
click at [82, 342] on span "Tickets" at bounding box center [125, 346] width 118 height 20
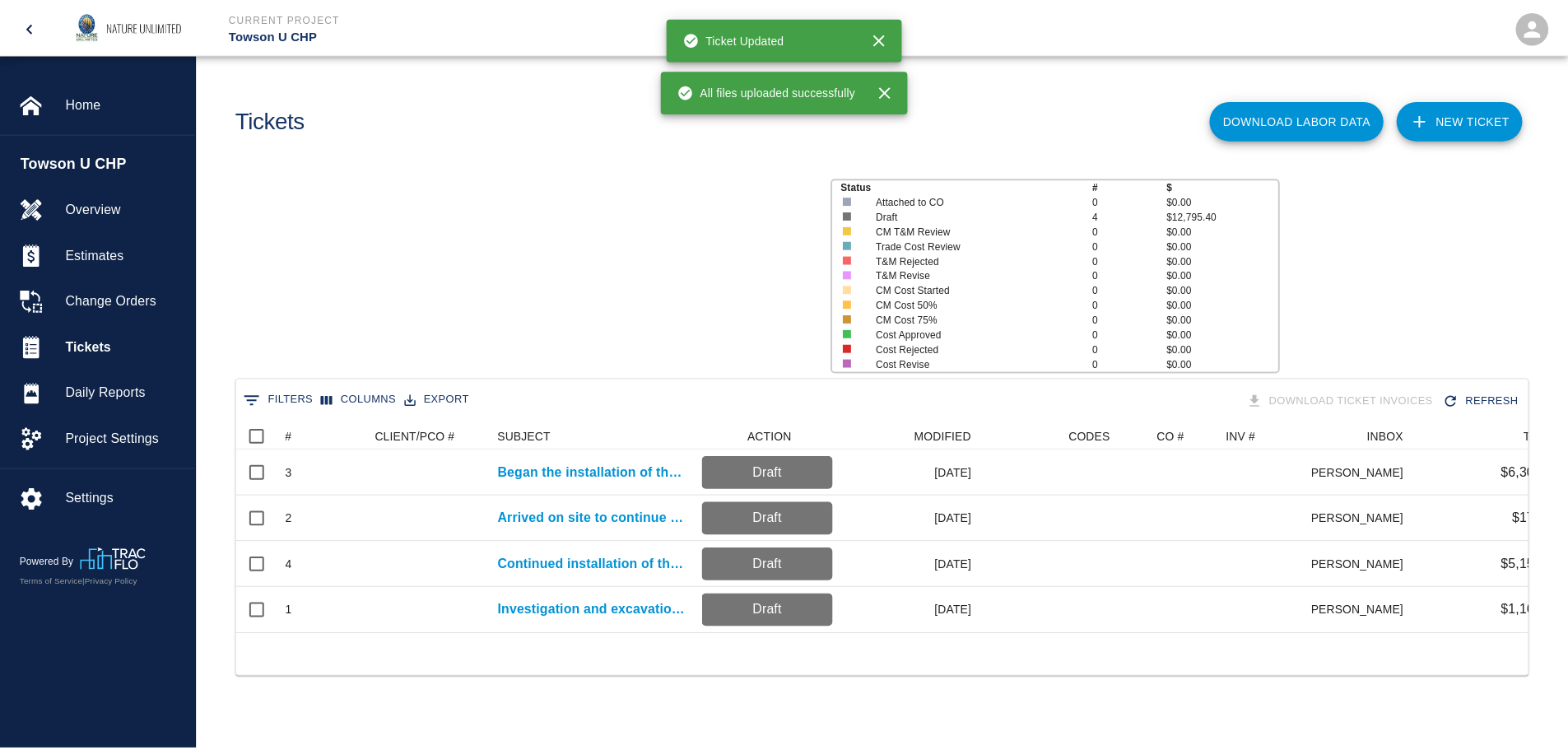
scroll to position [211, 1290]
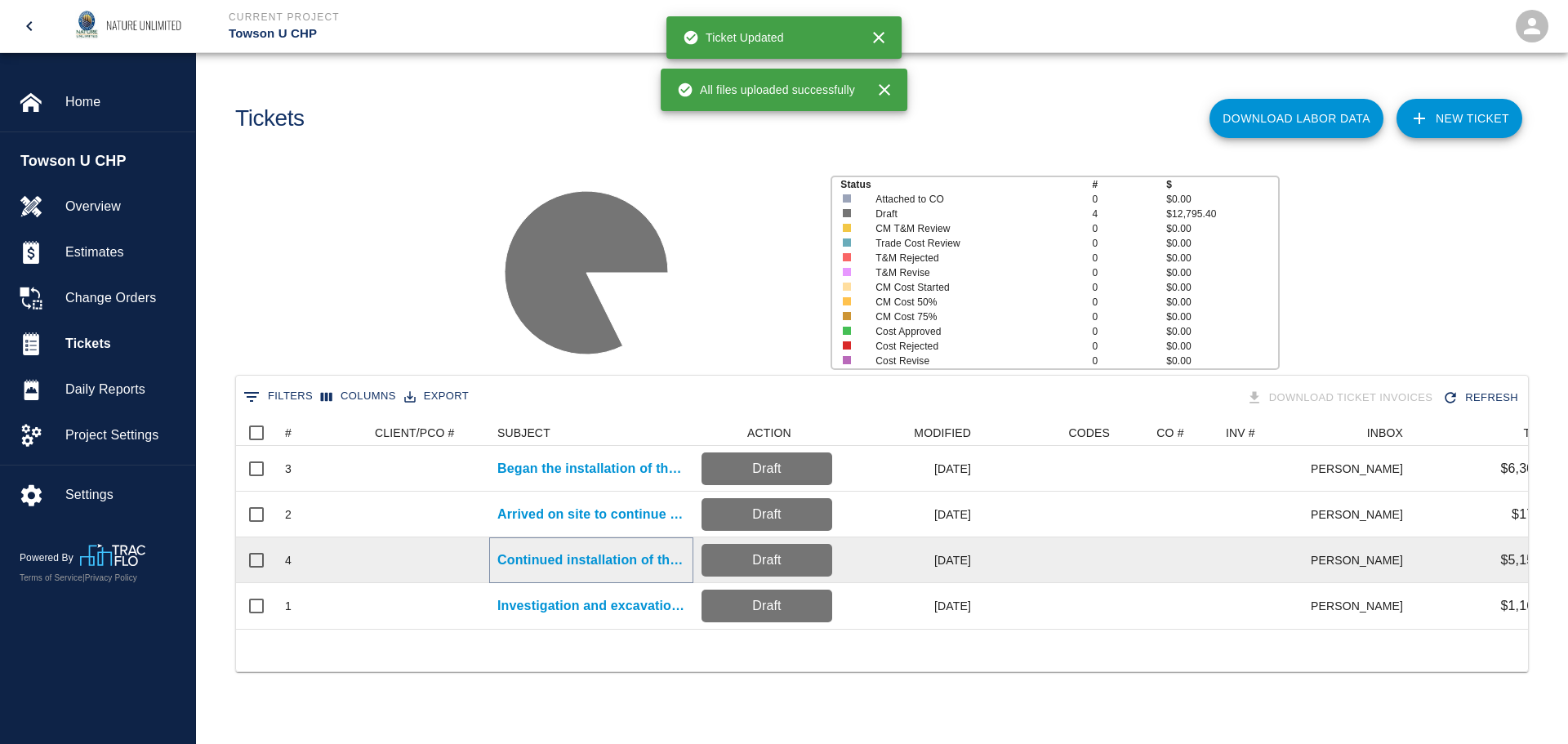
click at [594, 563] on p "Continued installation of the irrigation system." at bounding box center [591, 560] width 188 height 20
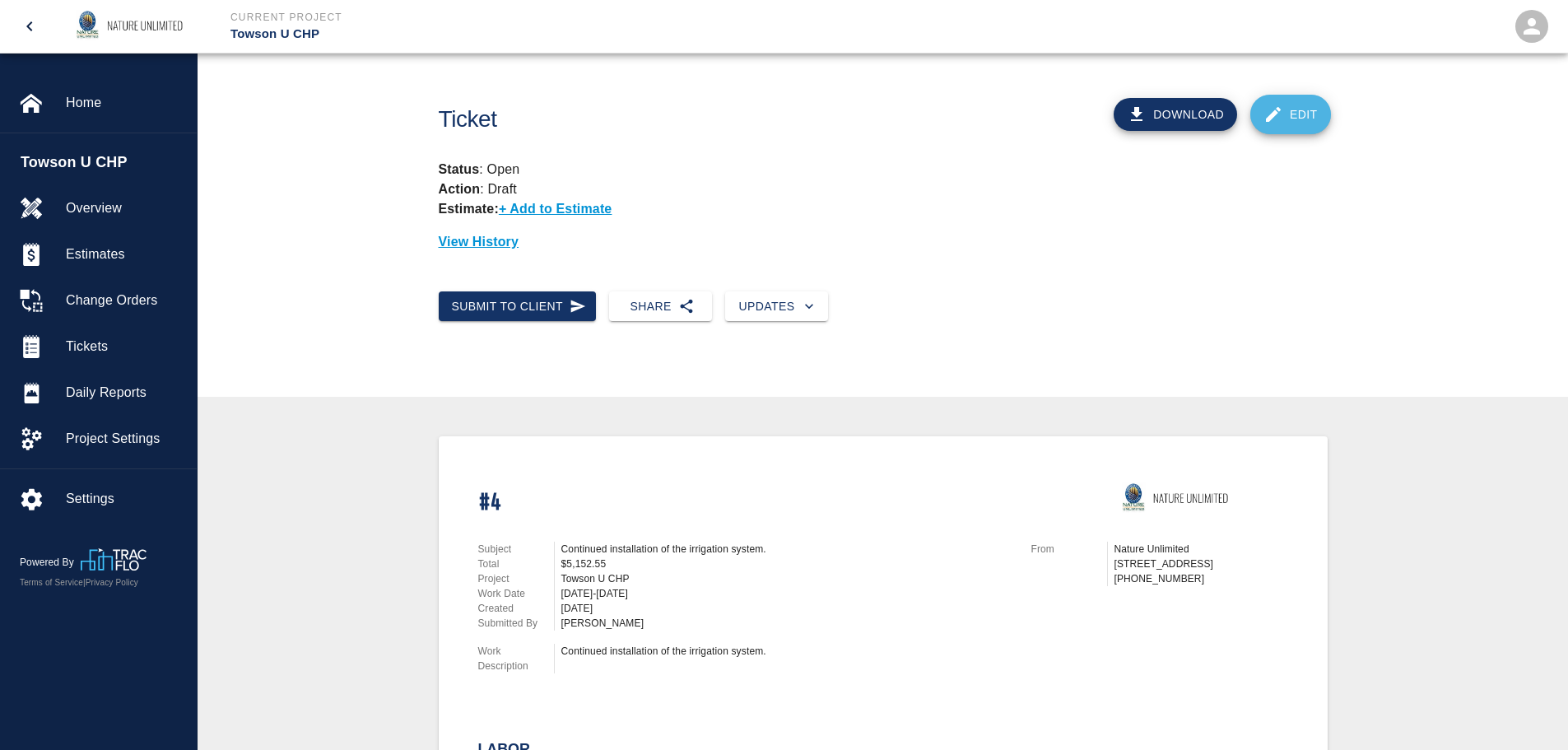
click at [1317, 104] on link "Edit" at bounding box center [1291, 113] width 81 height 39
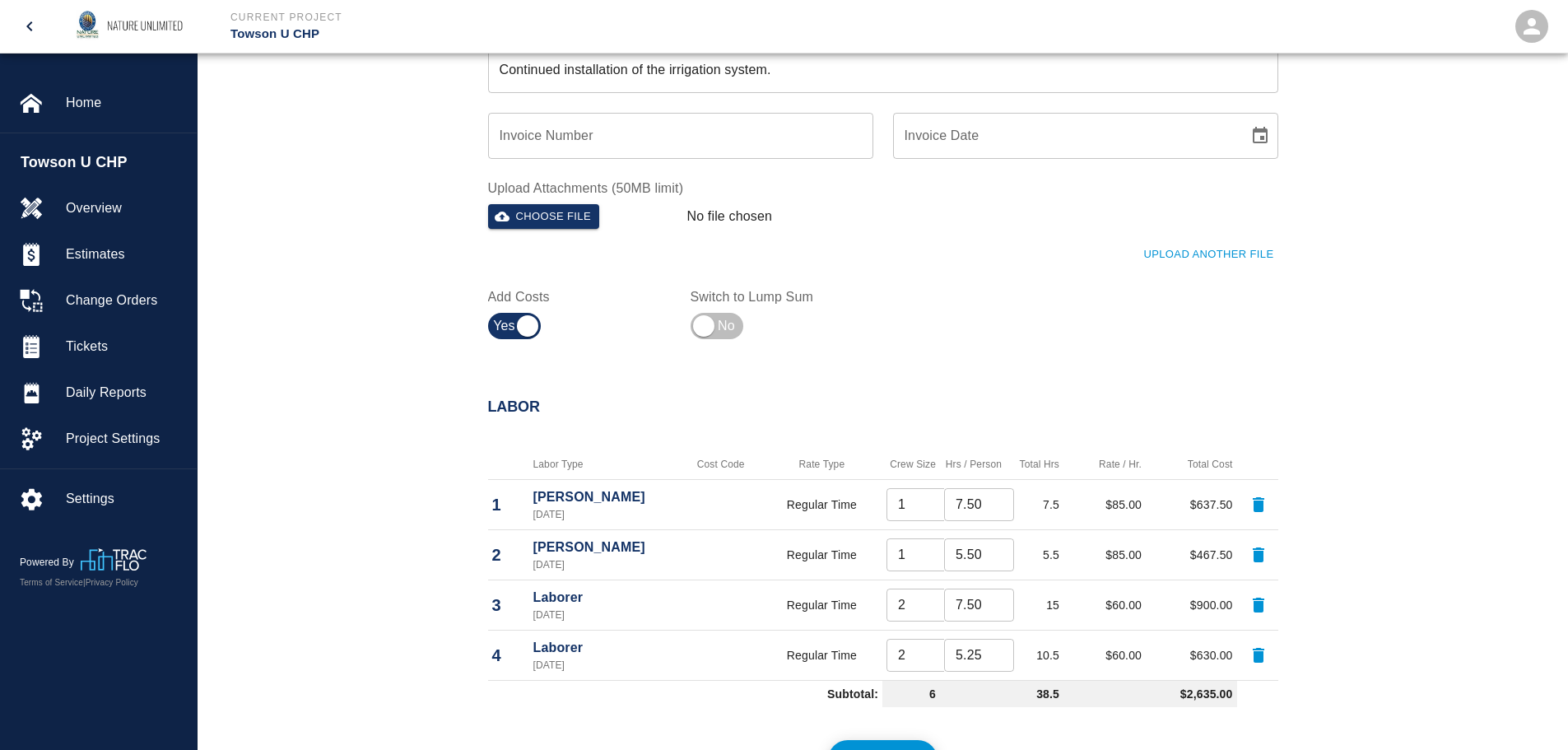
scroll to position [495, 0]
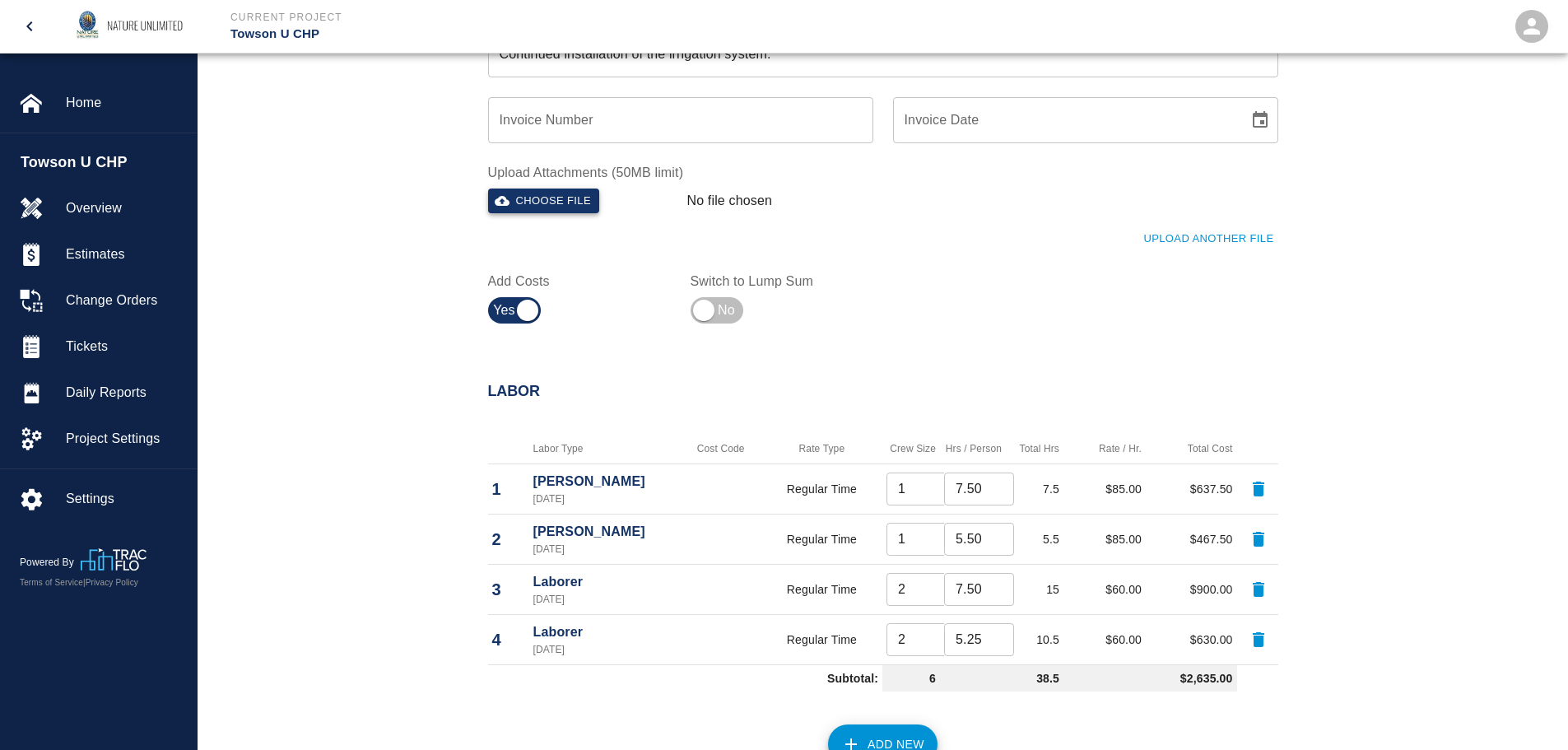
click at [549, 194] on button "Choose file" at bounding box center [544, 201] width 112 height 26
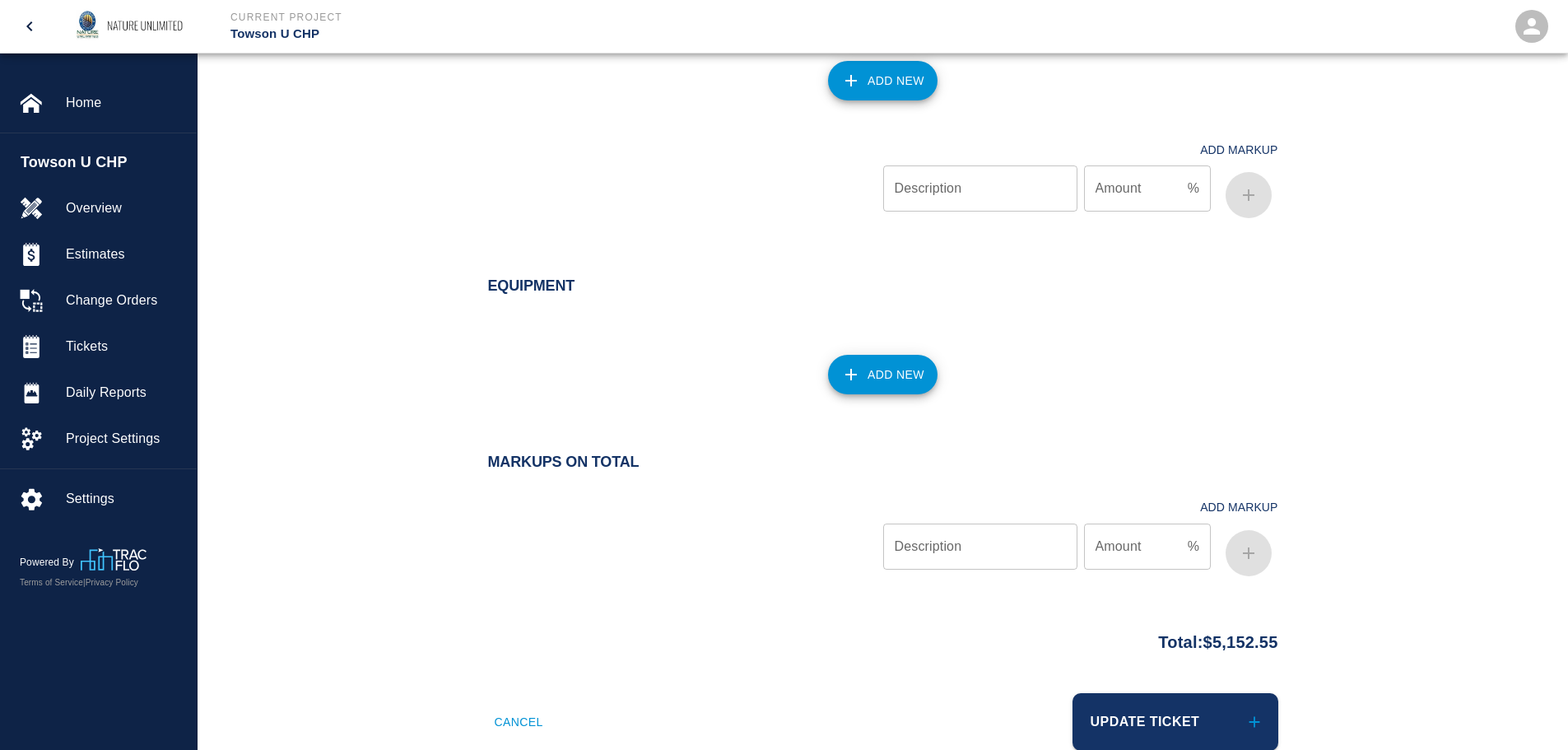
scroll to position [2562, 0]
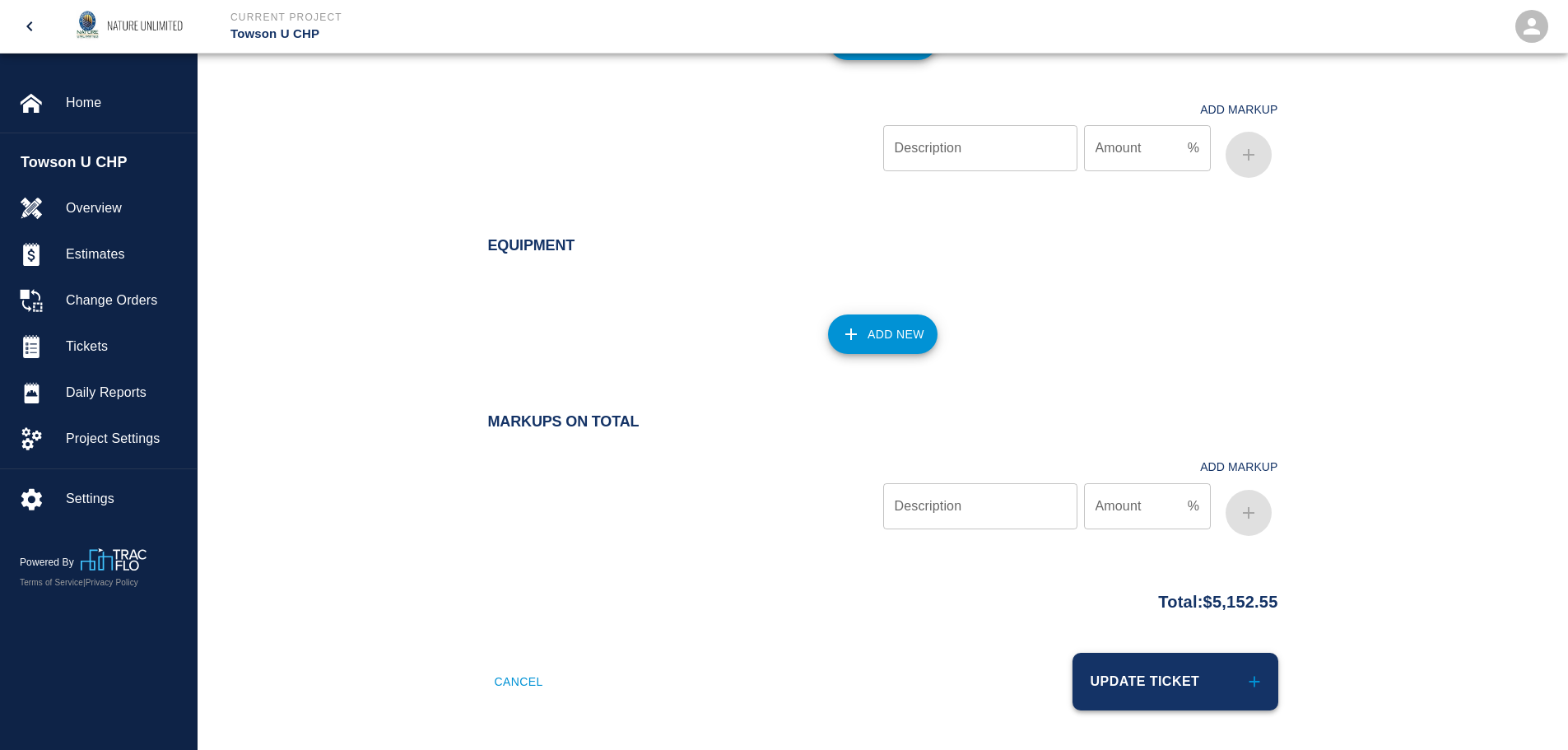
click at [1169, 676] on button "Update Ticket" at bounding box center [1176, 681] width 206 height 57
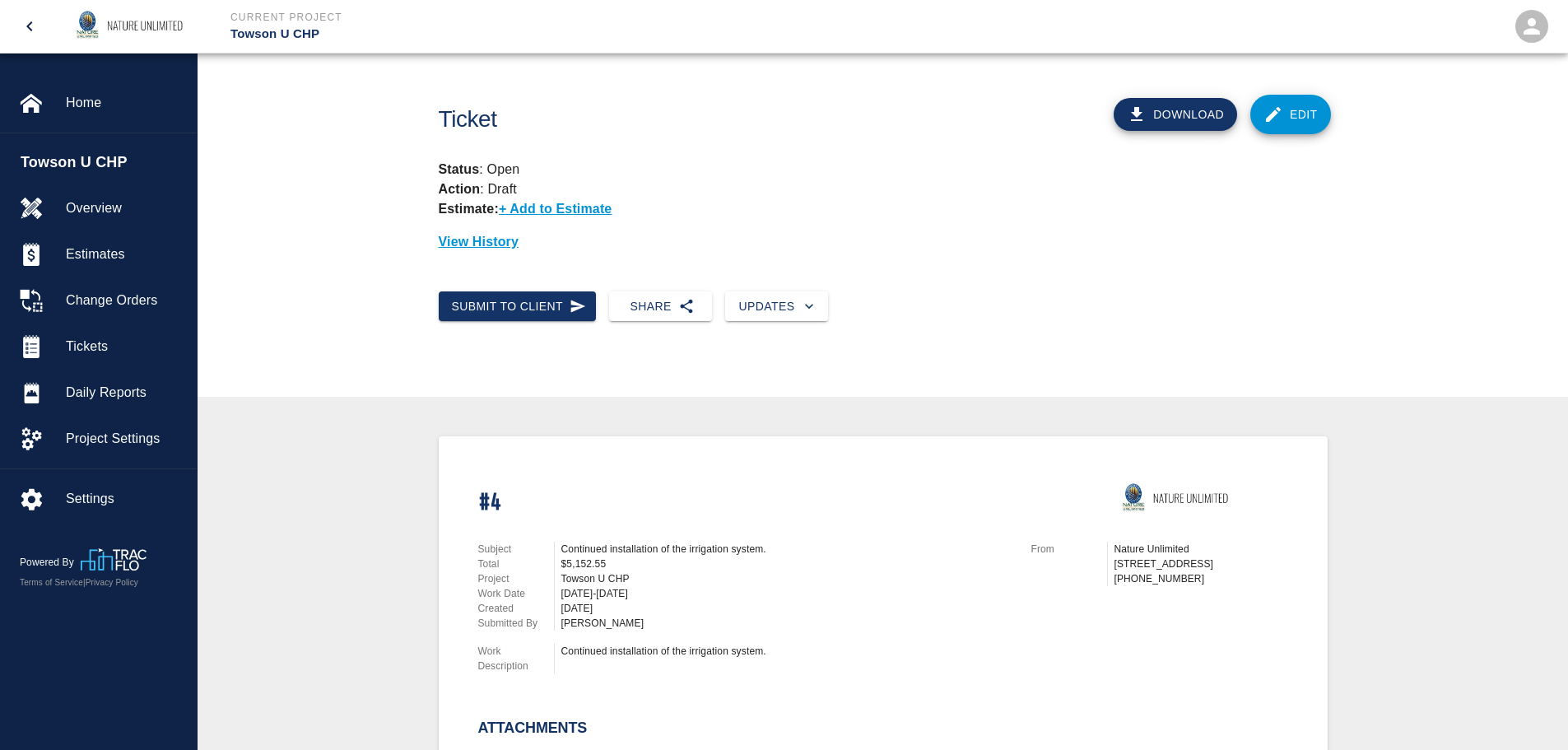
click at [1173, 108] on button "Download" at bounding box center [1176, 114] width 124 height 33
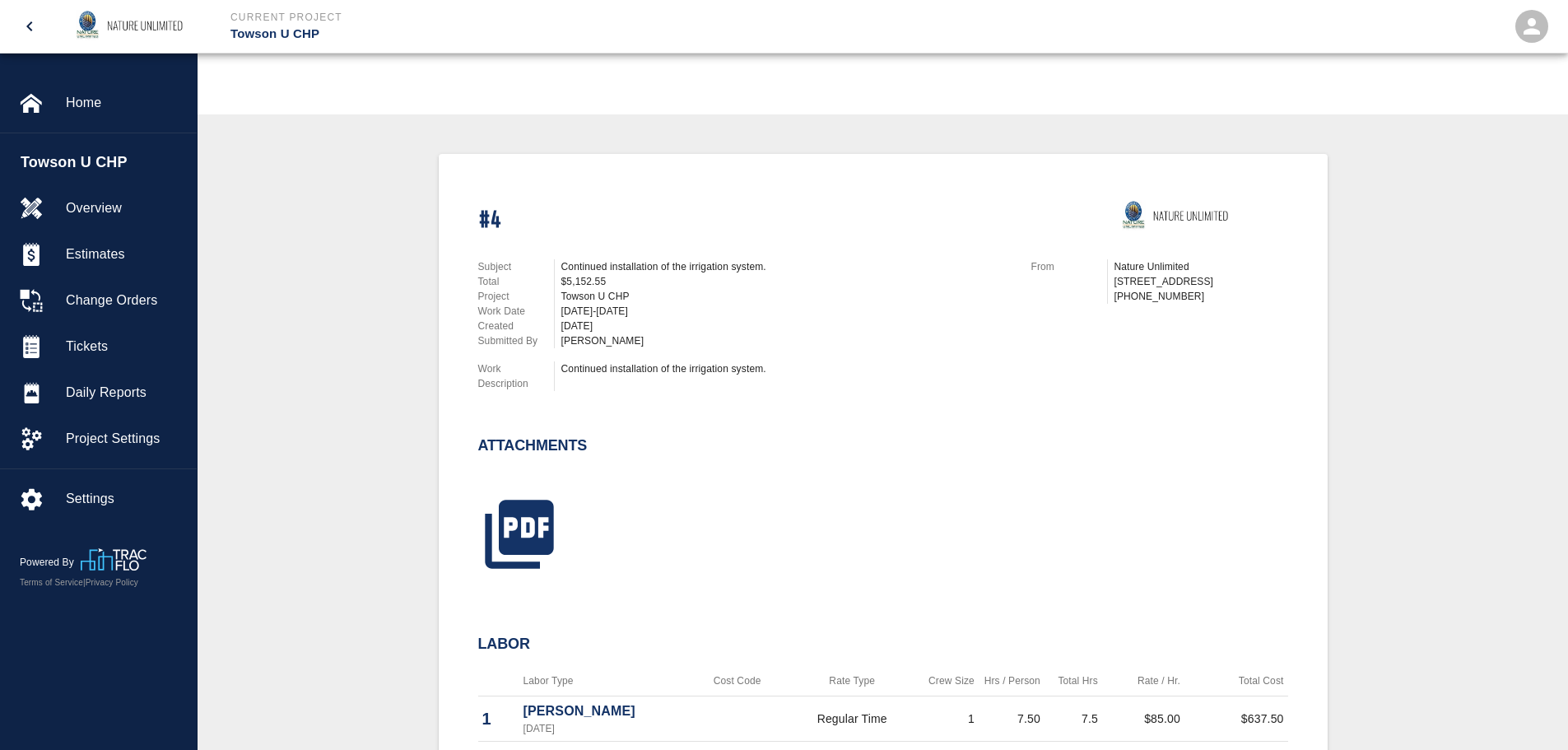
scroll to position [495, 0]
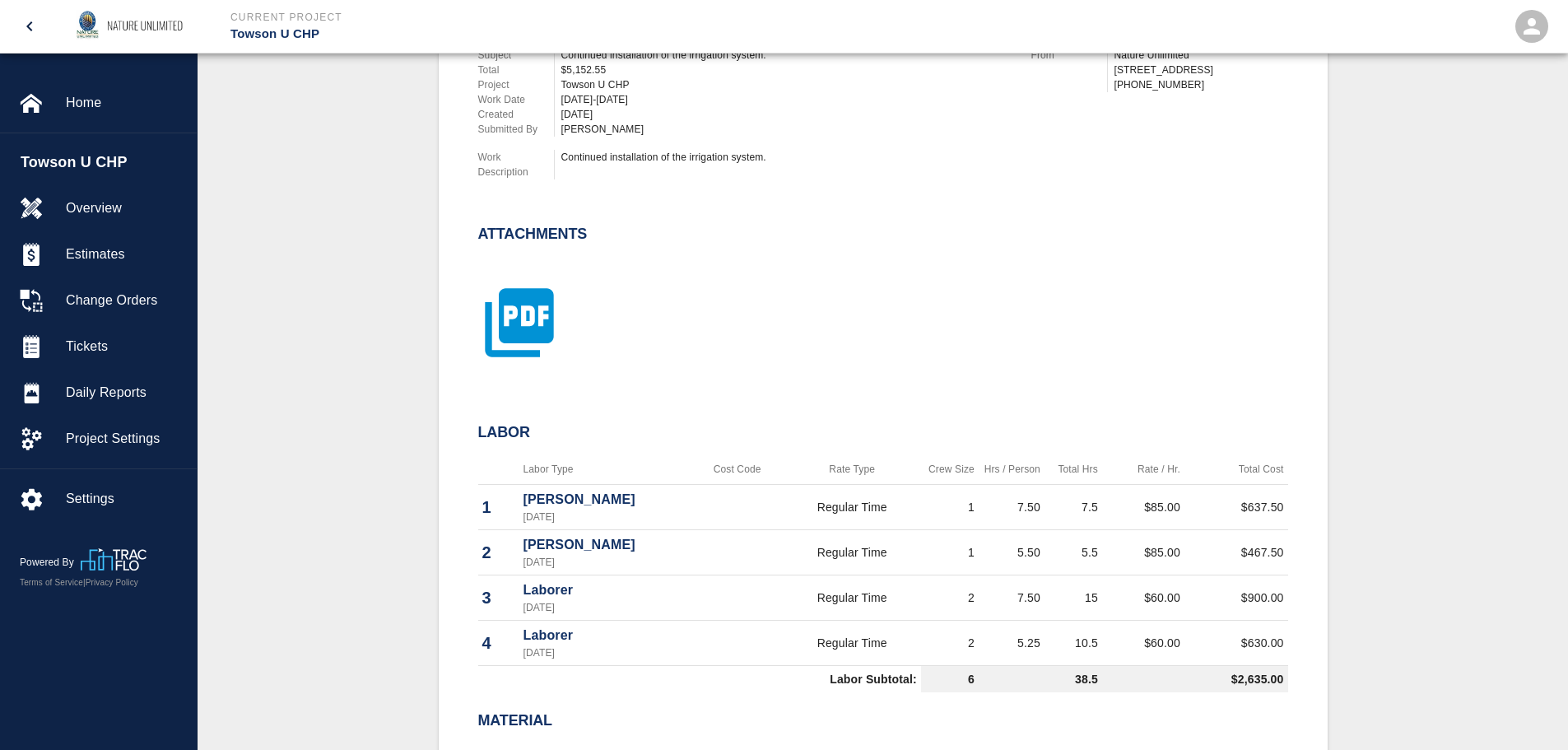
click at [492, 315] on icon "button" at bounding box center [519, 322] width 69 height 69
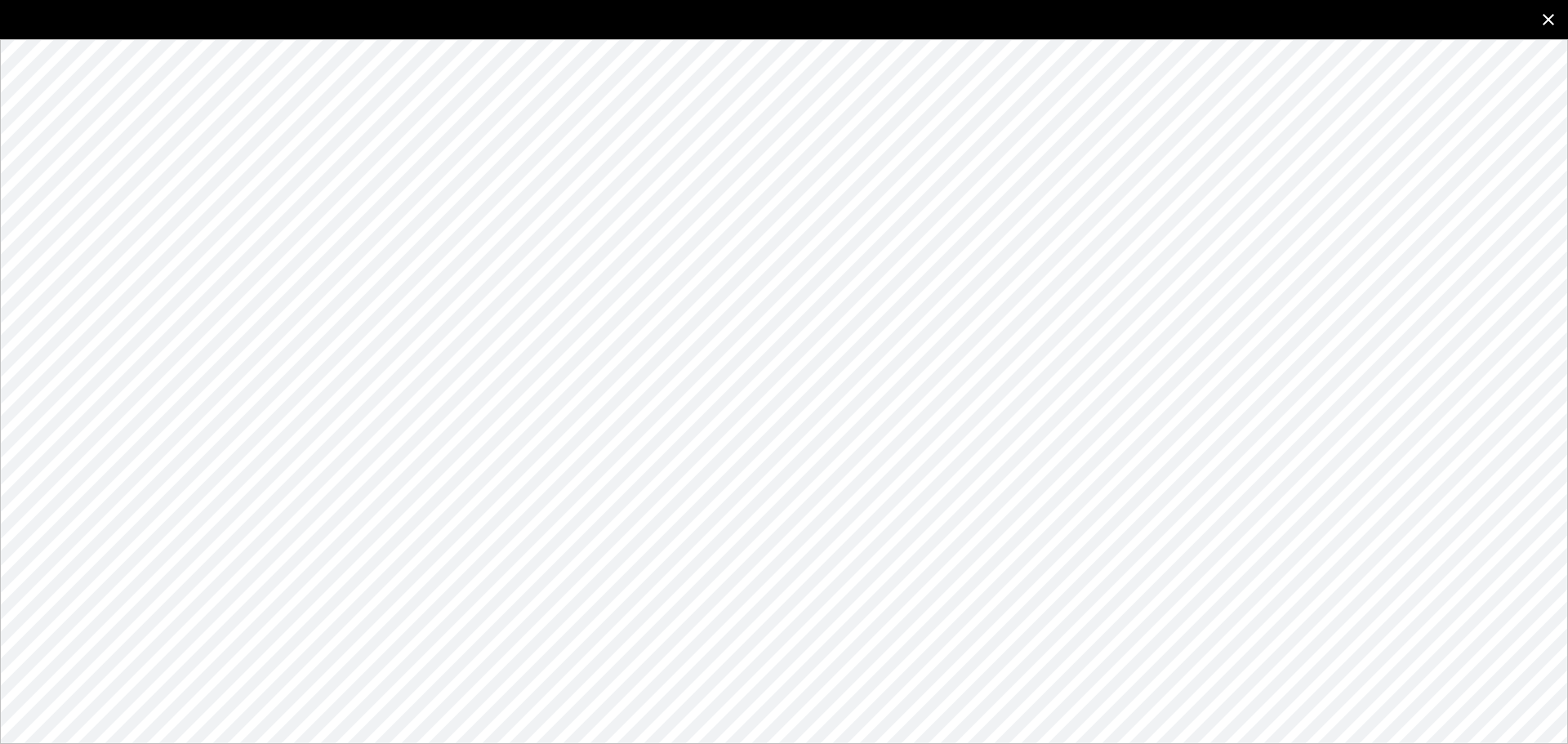
click at [1555, 18] on icon "close" at bounding box center [1548, 19] width 20 height 20
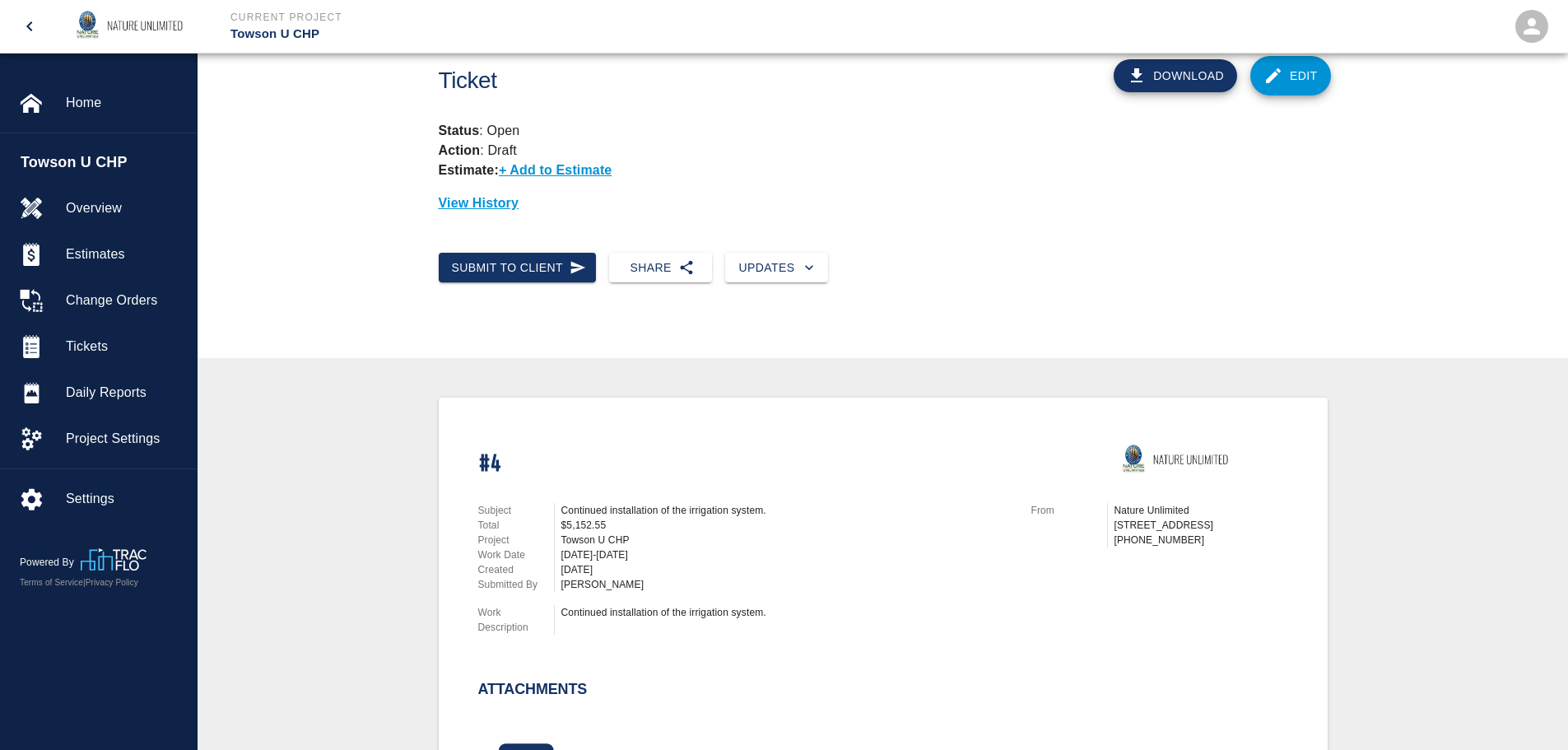
scroll to position [0, 0]
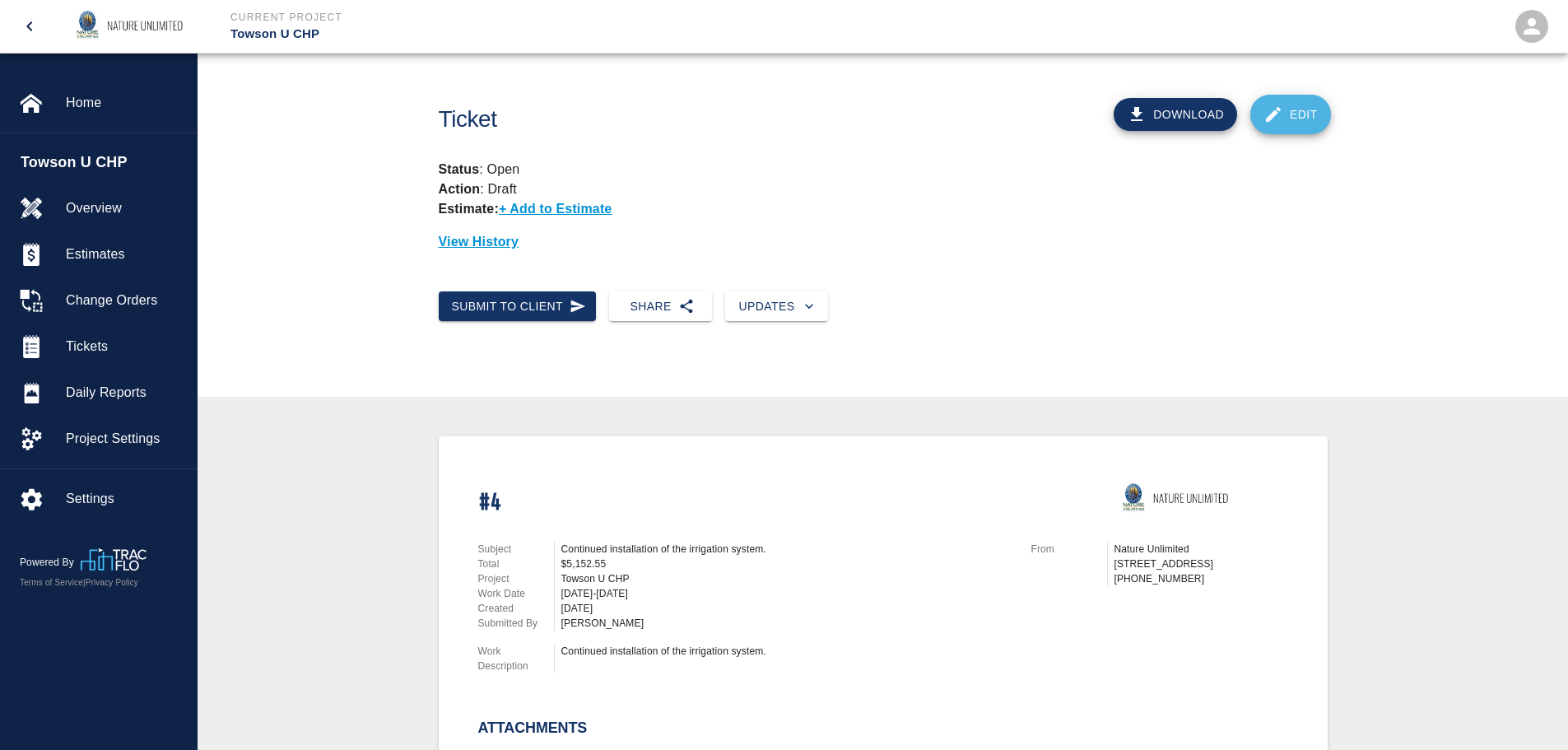
click at [1290, 112] on link "Edit" at bounding box center [1291, 113] width 81 height 39
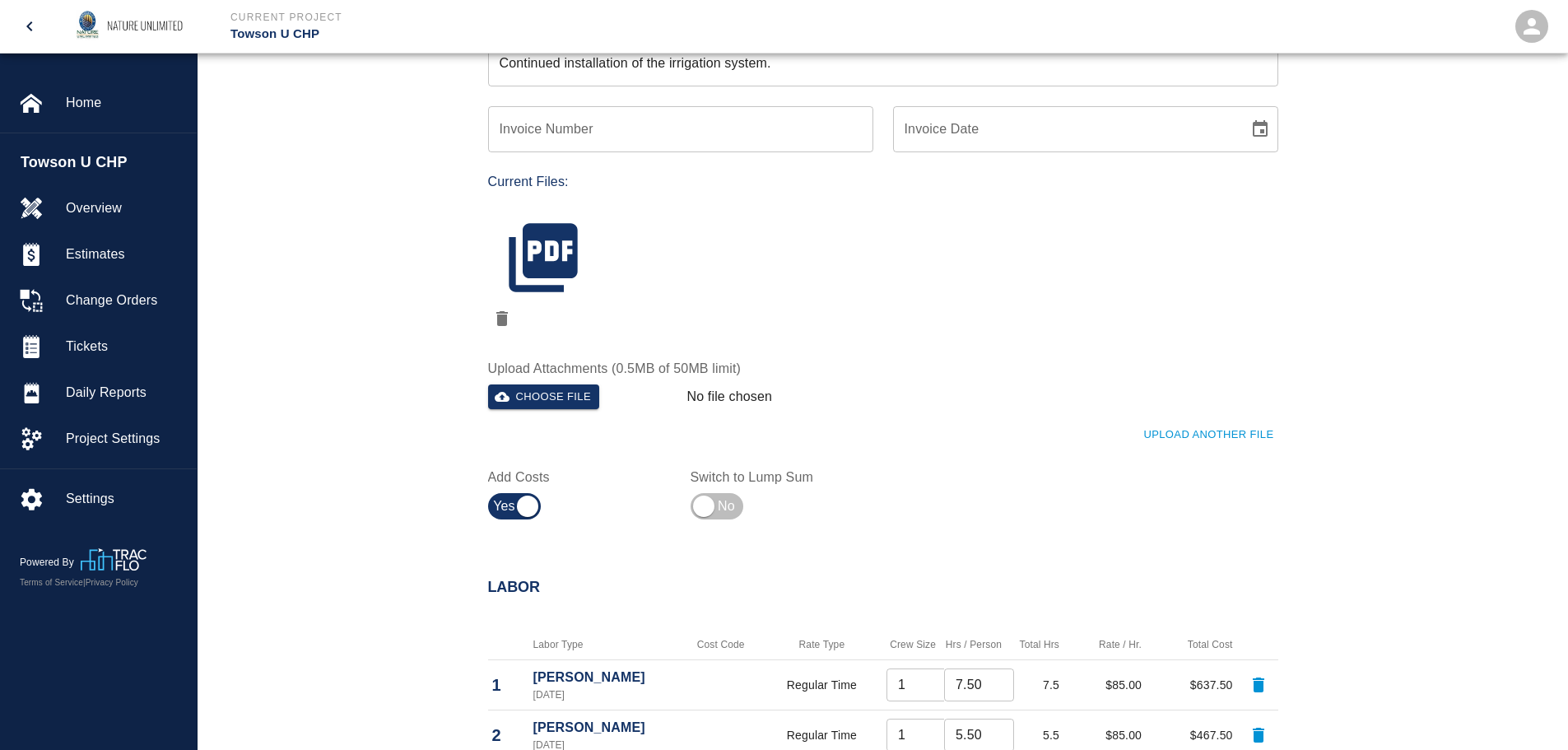
scroll to position [495, 0]
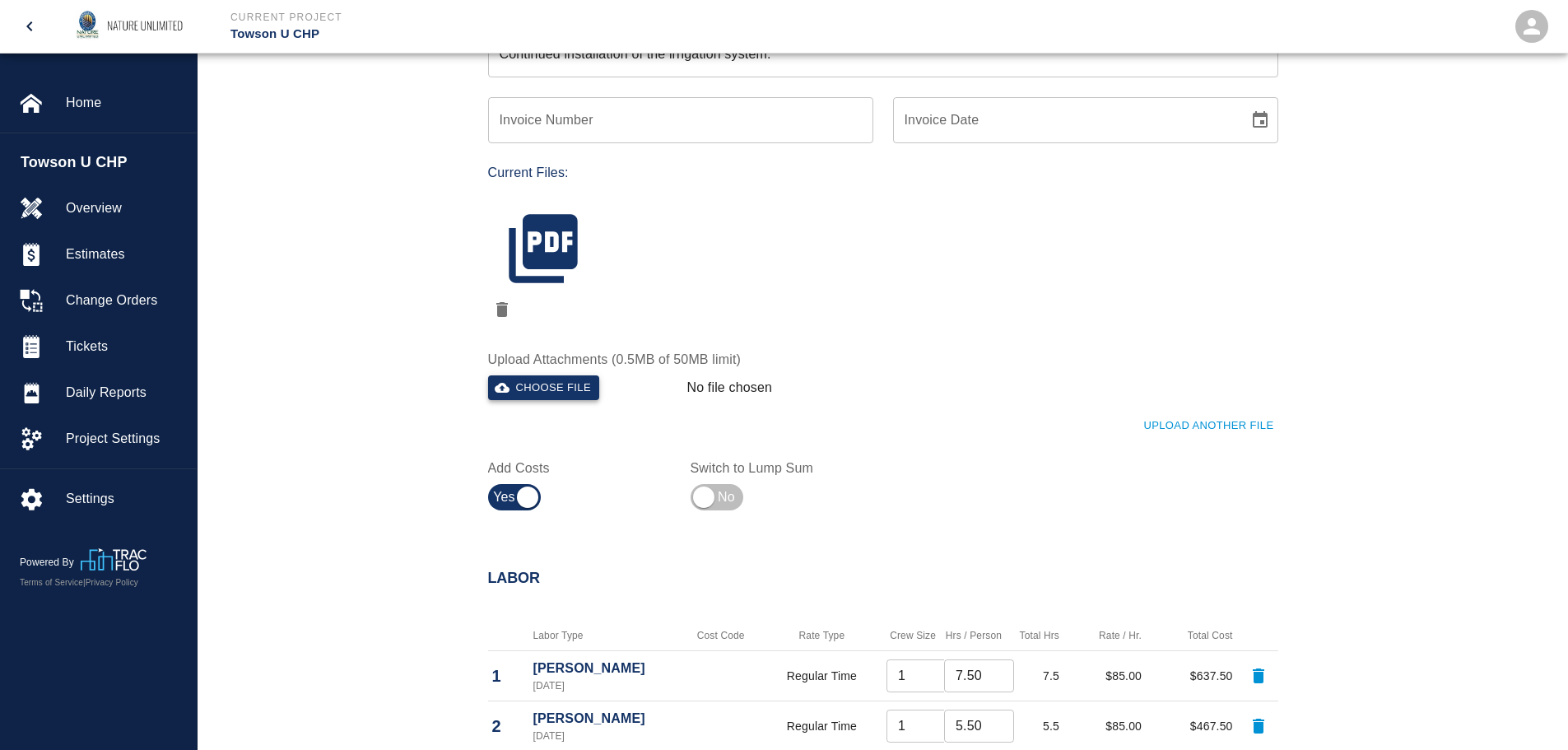
click at [554, 387] on button "Choose file" at bounding box center [544, 388] width 112 height 26
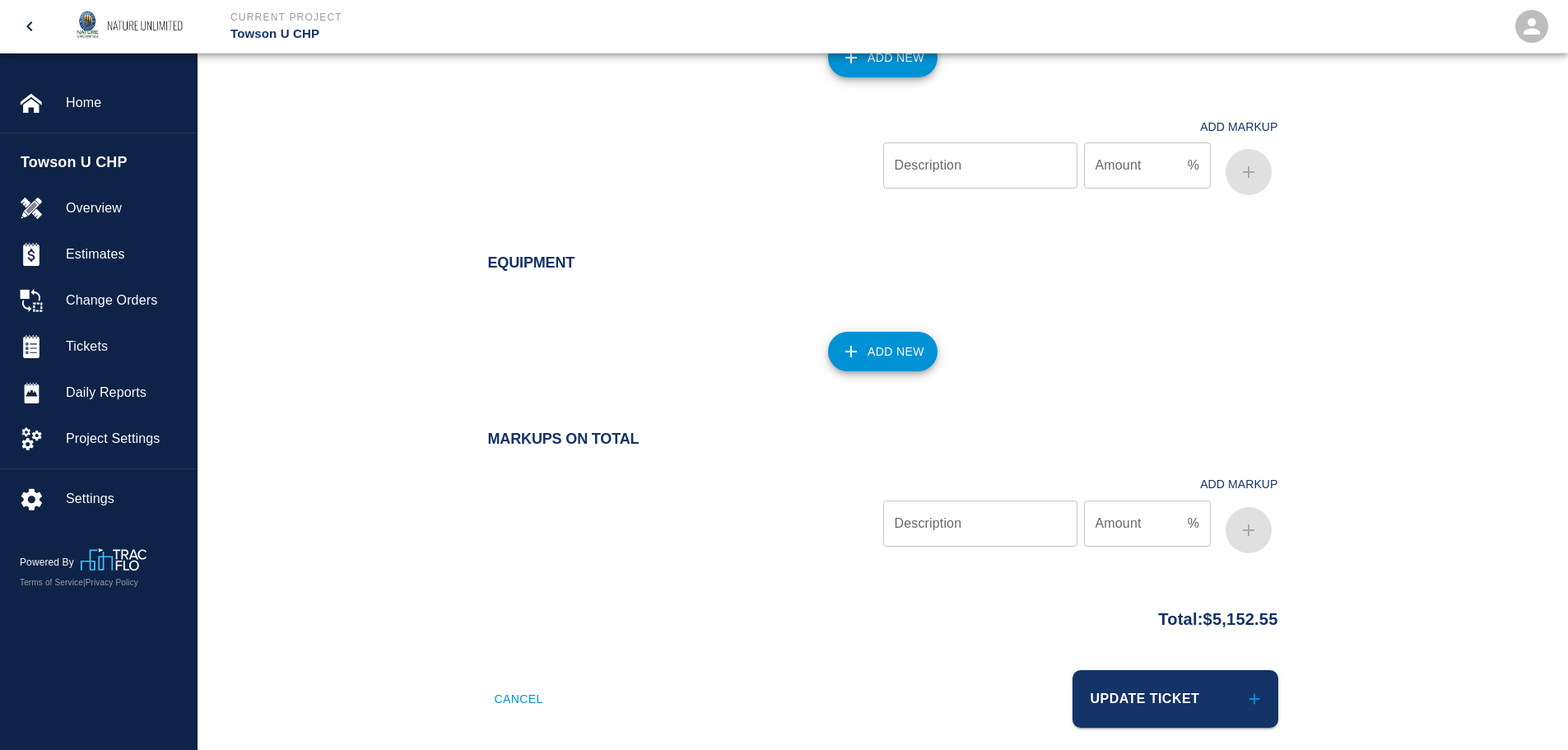
scroll to position [2748, 0]
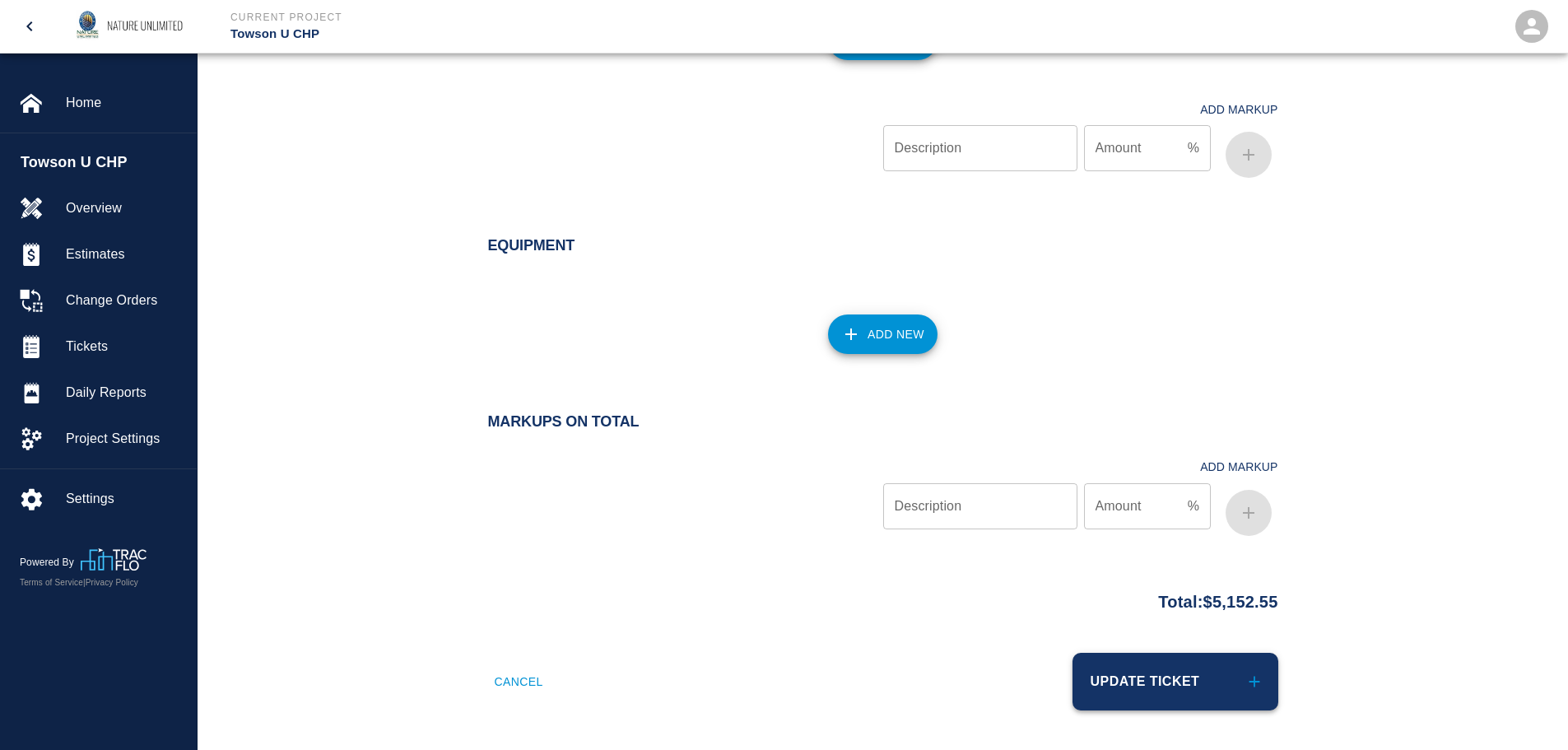
click at [1176, 670] on button "Update Ticket" at bounding box center [1176, 681] width 206 height 57
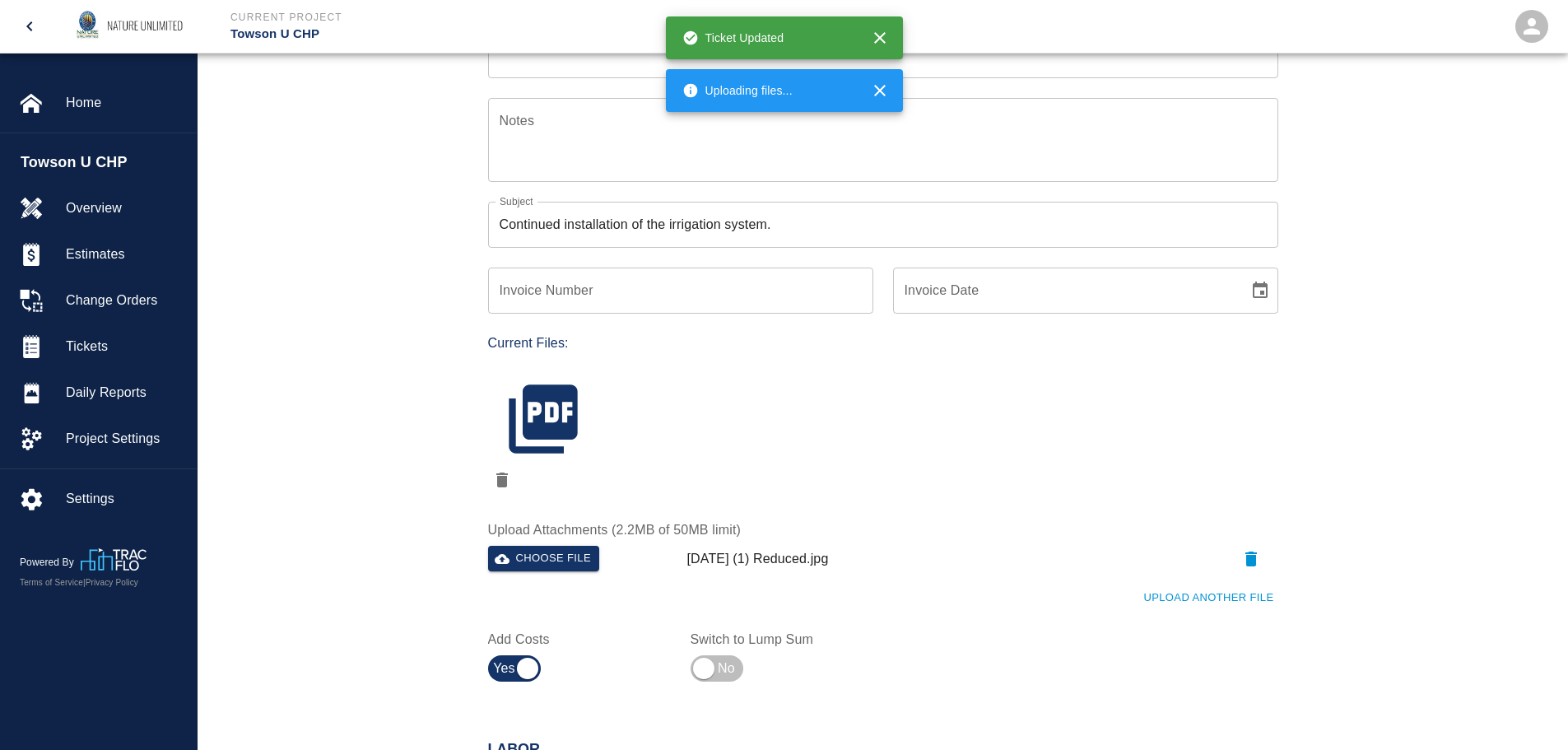
scroll to position [330, 0]
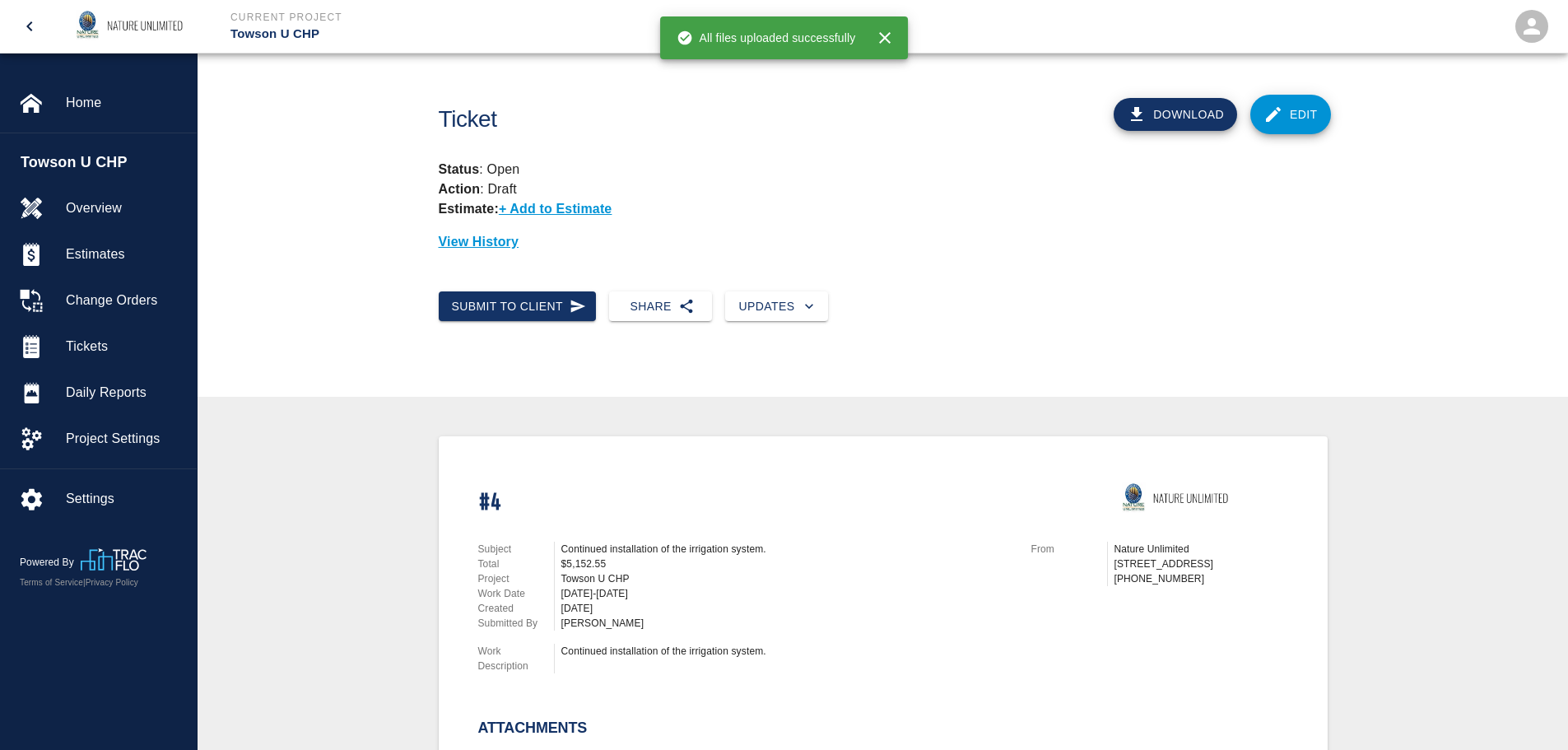
click at [1200, 111] on button "Download" at bounding box center [1176, 114] width 124 height 33
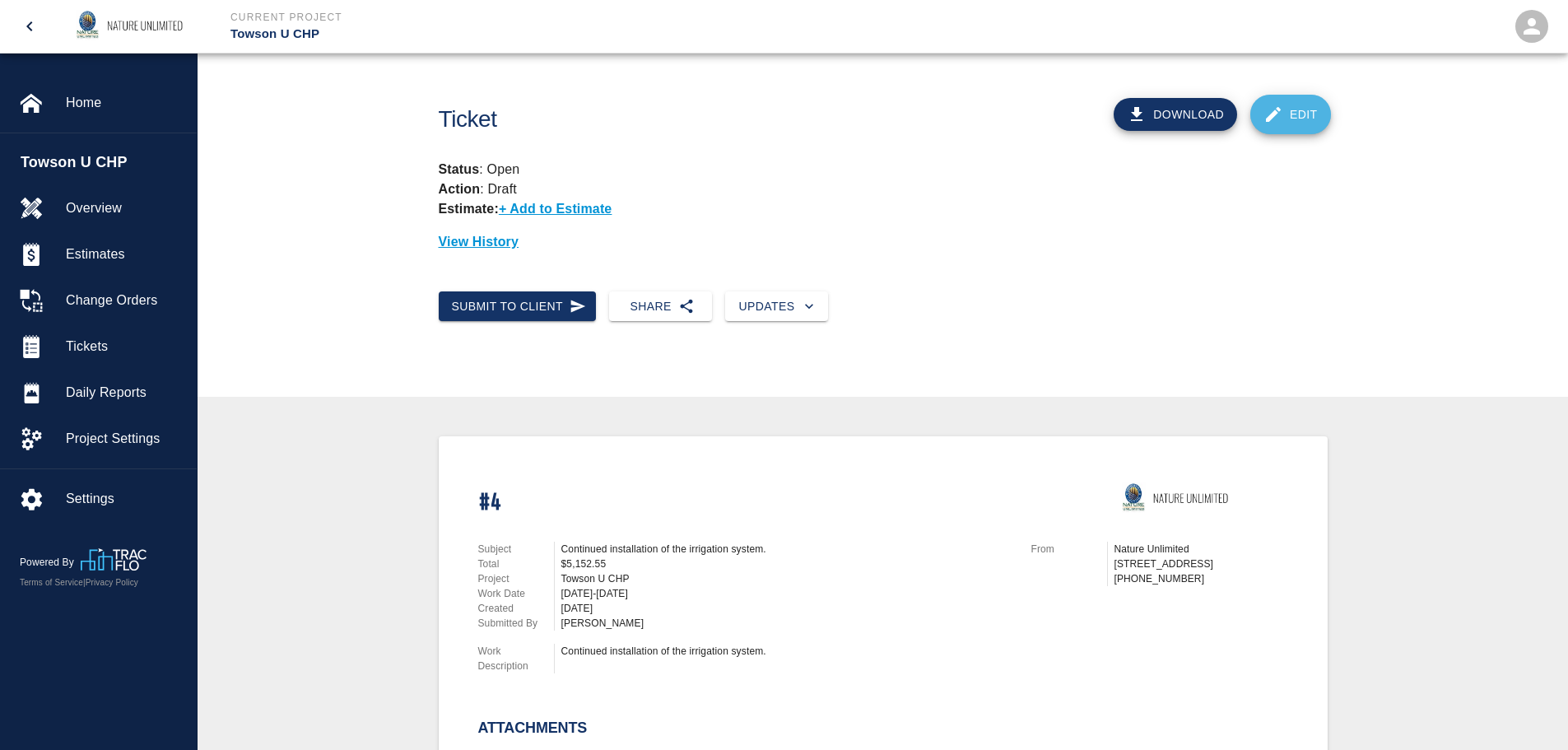
click at [1296, 112] on link "Edit" at bounding box center [1291, 113] width 81 height 39
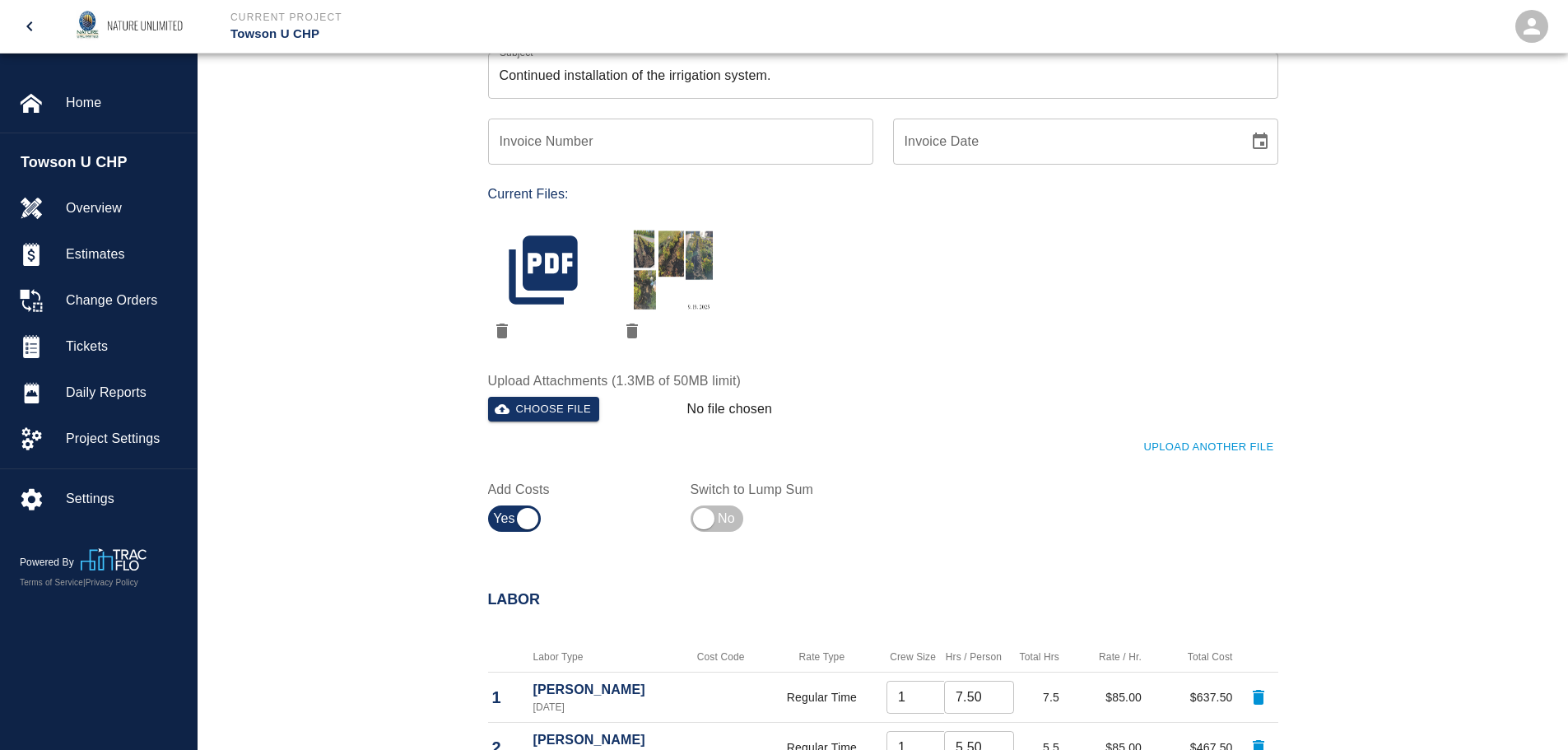
scroll to position [495, 0]
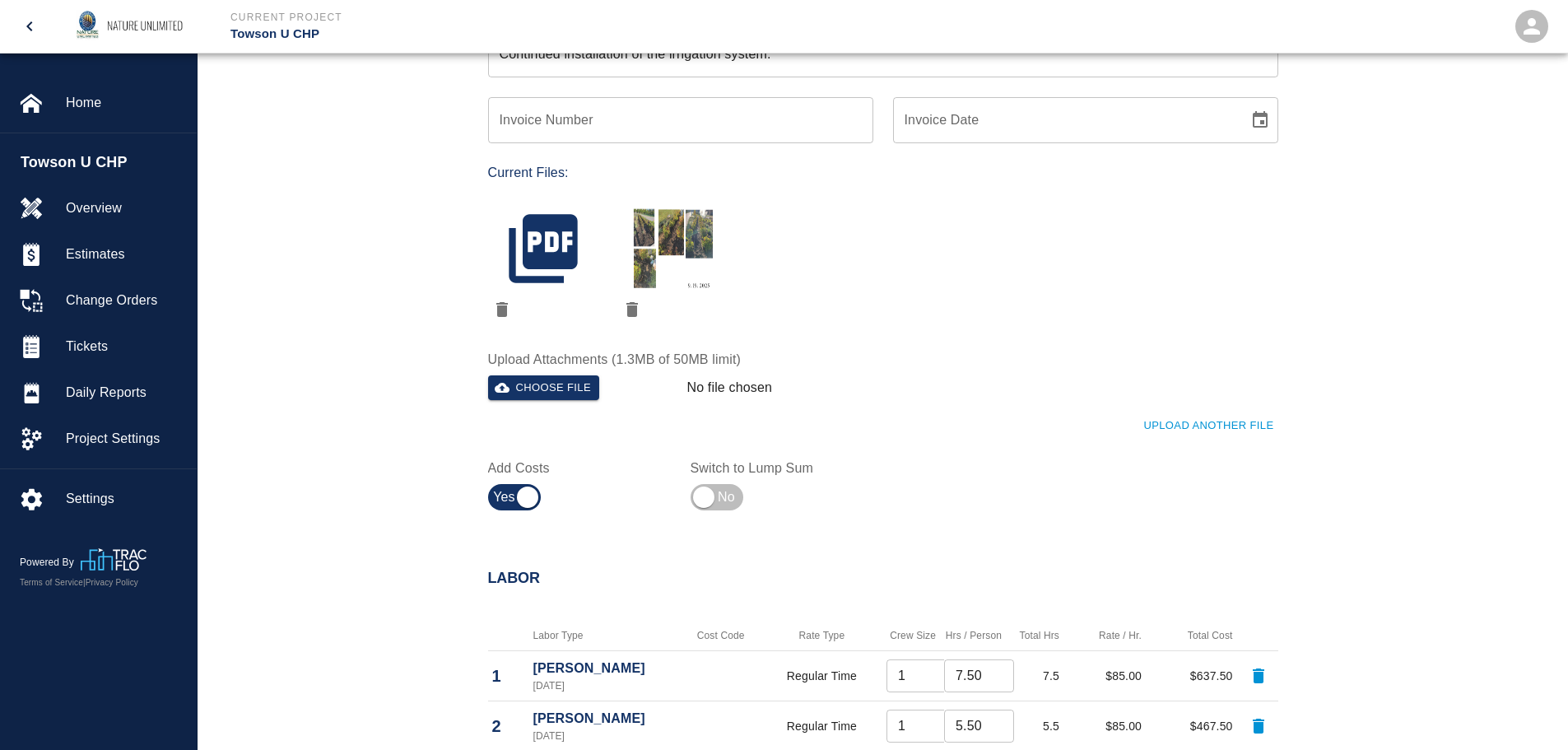
click at [502, 308] on icon "delete" at bounding box center [502, 310] width 11 height 15
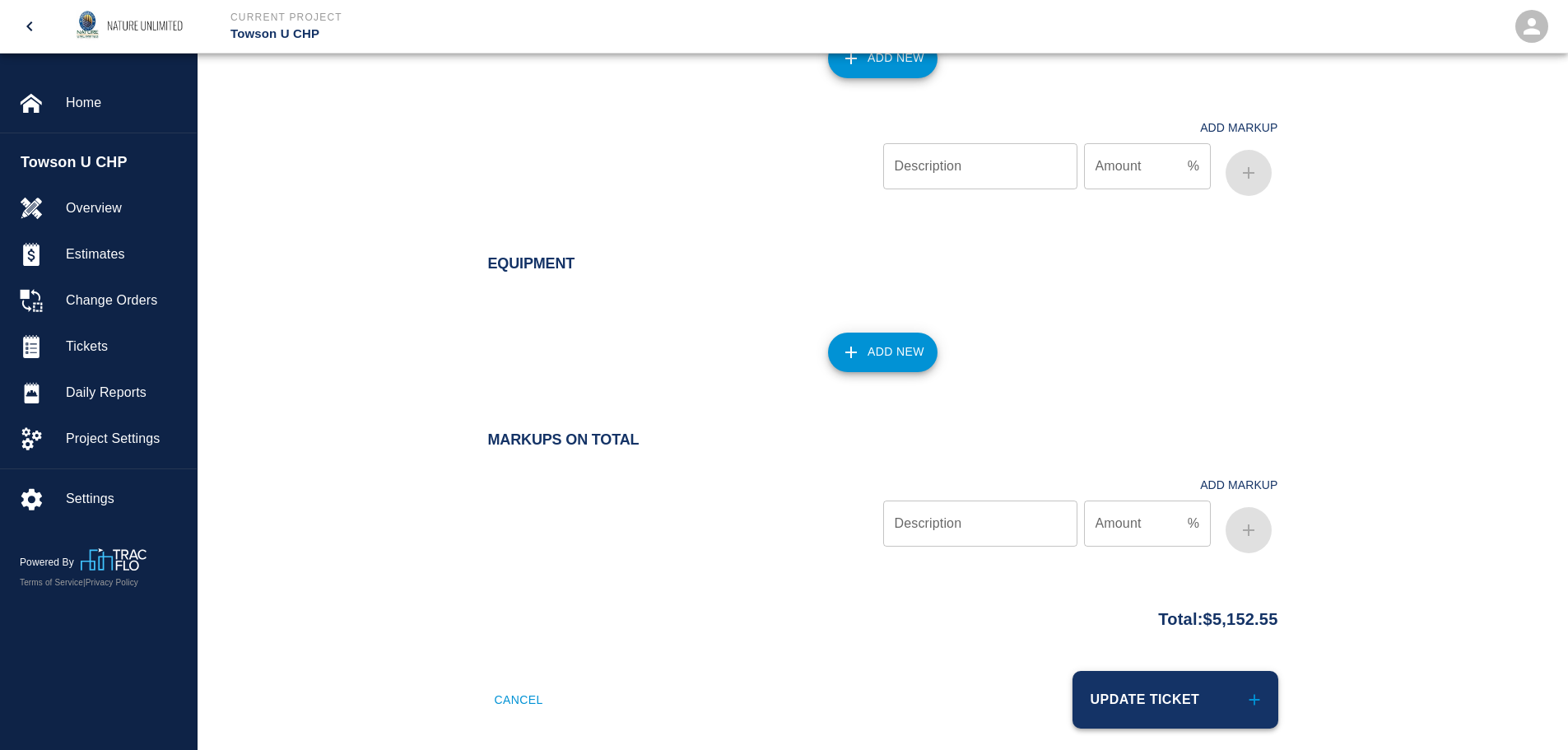
scroll to position [2747, 0]
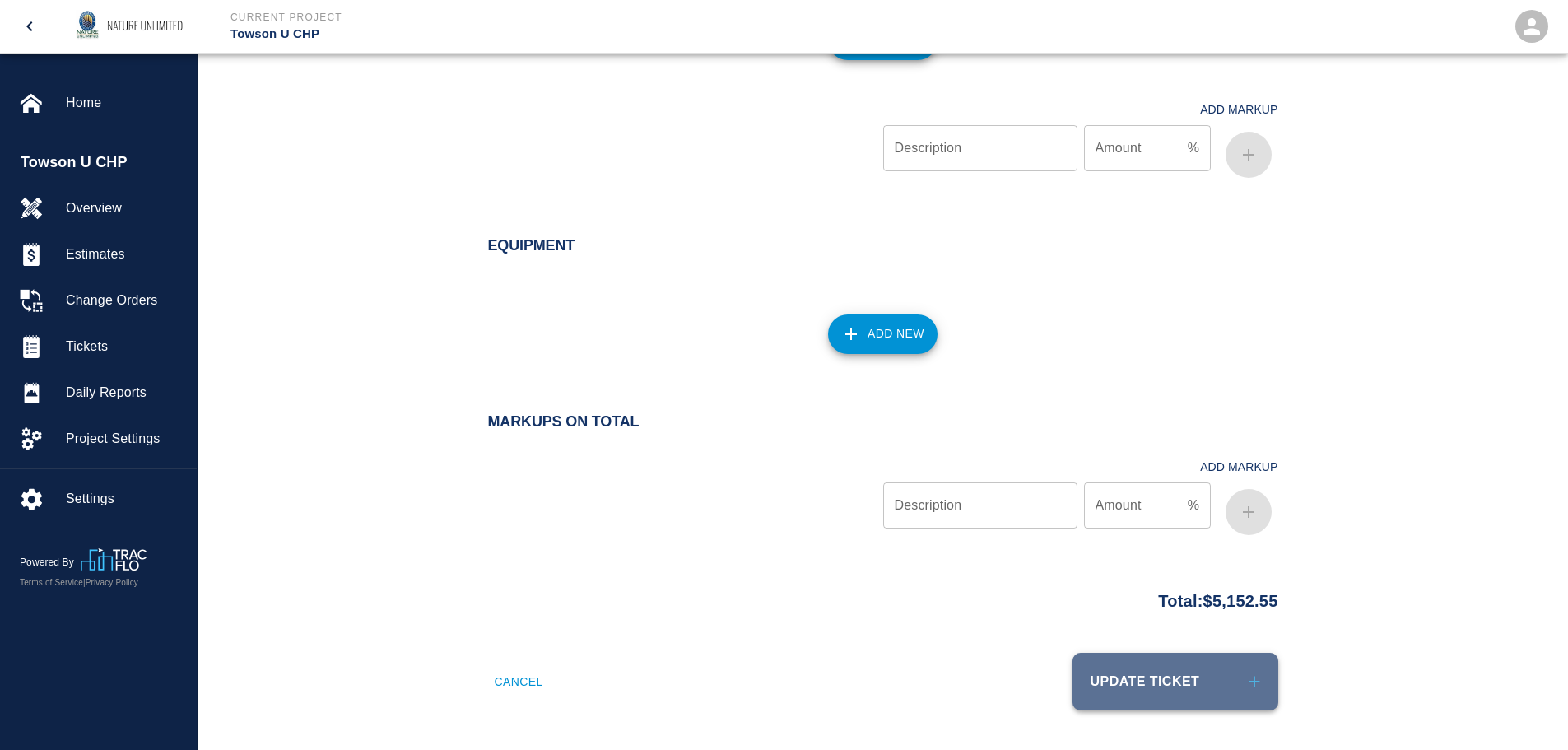
click at [1191, 676] on button "Update Ticket" at bounding box center [1176, 681] width 206 height 57
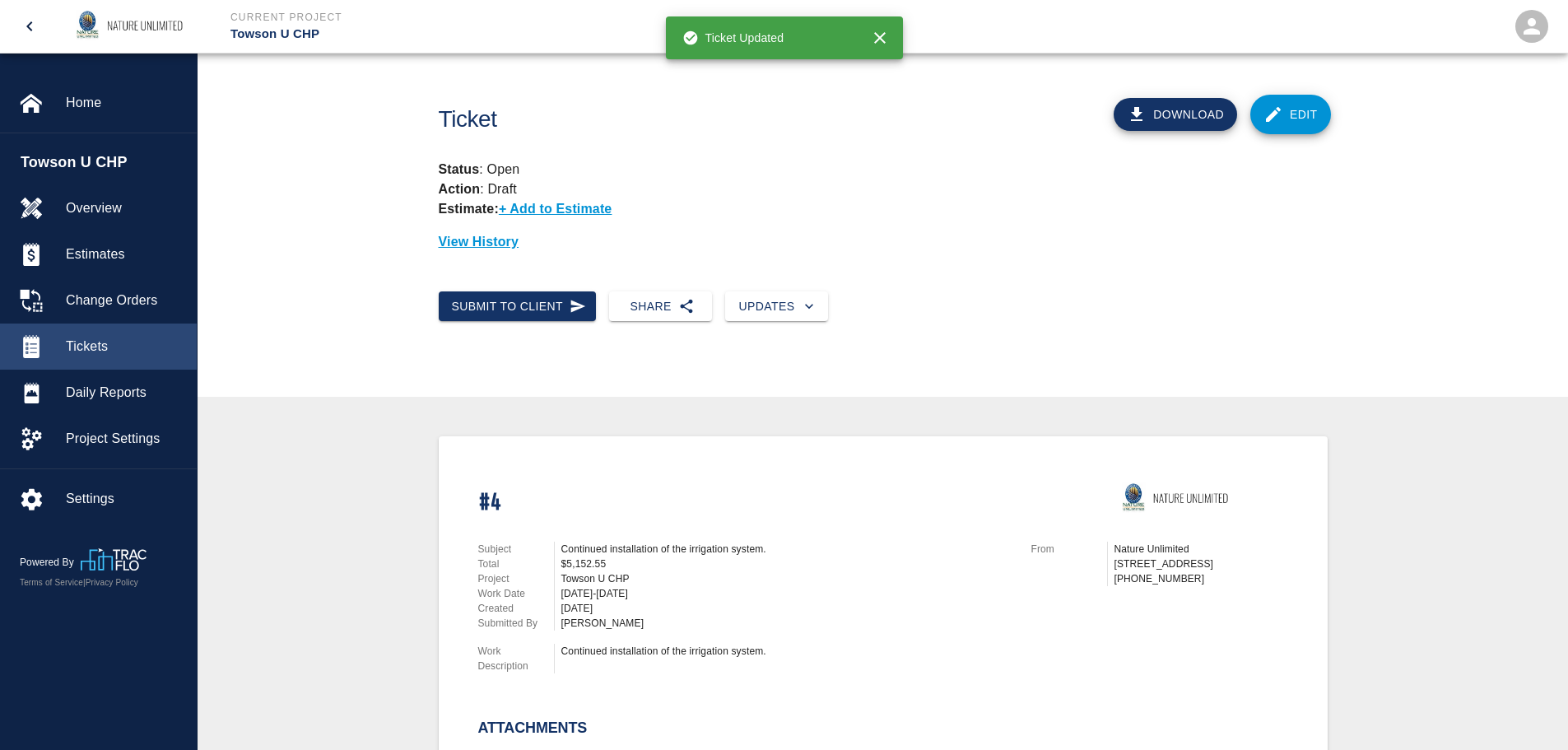
click at [88, 335] on div "Tickets" at bounding box center [98, 347] width 197 height 46
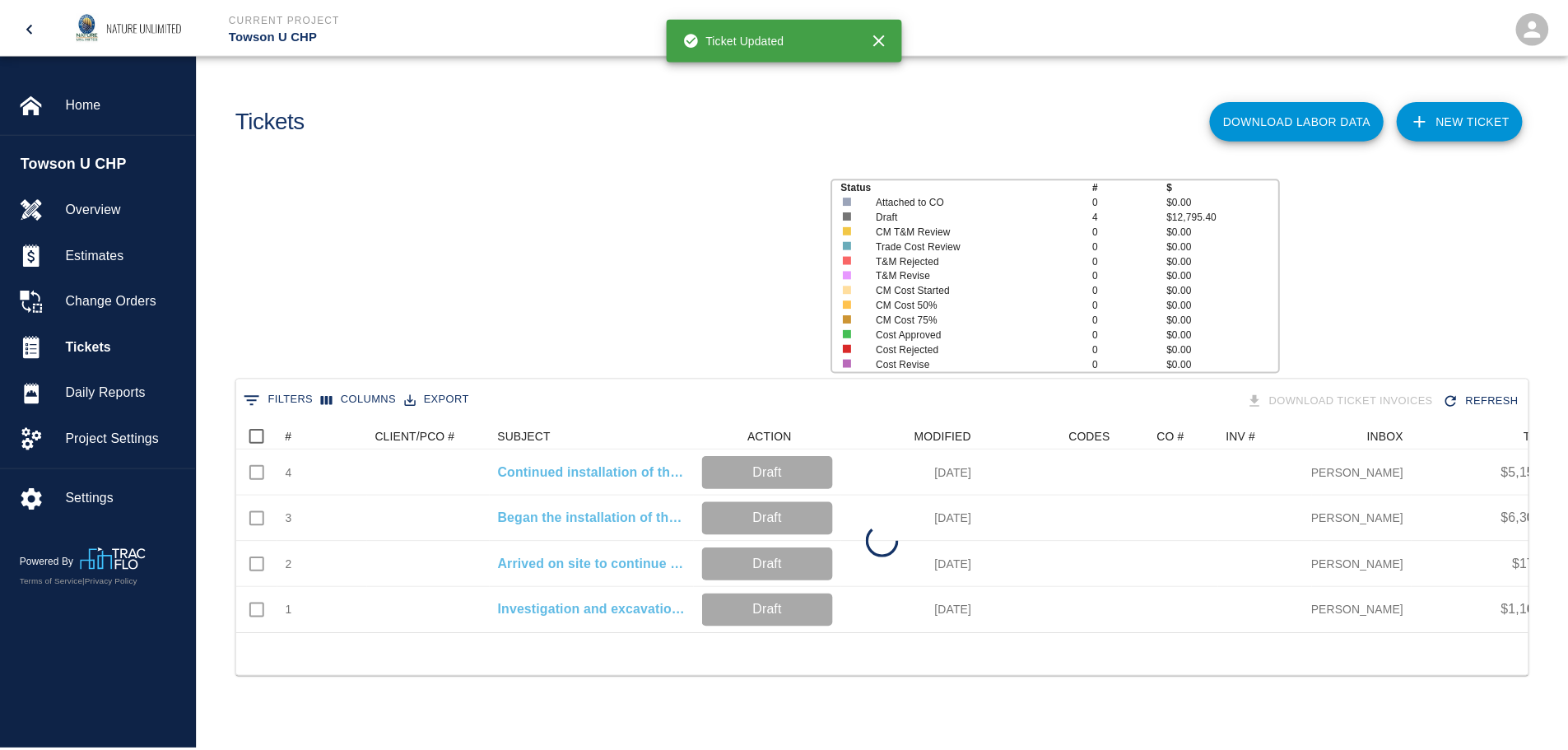
scroll to position [211, 1290]
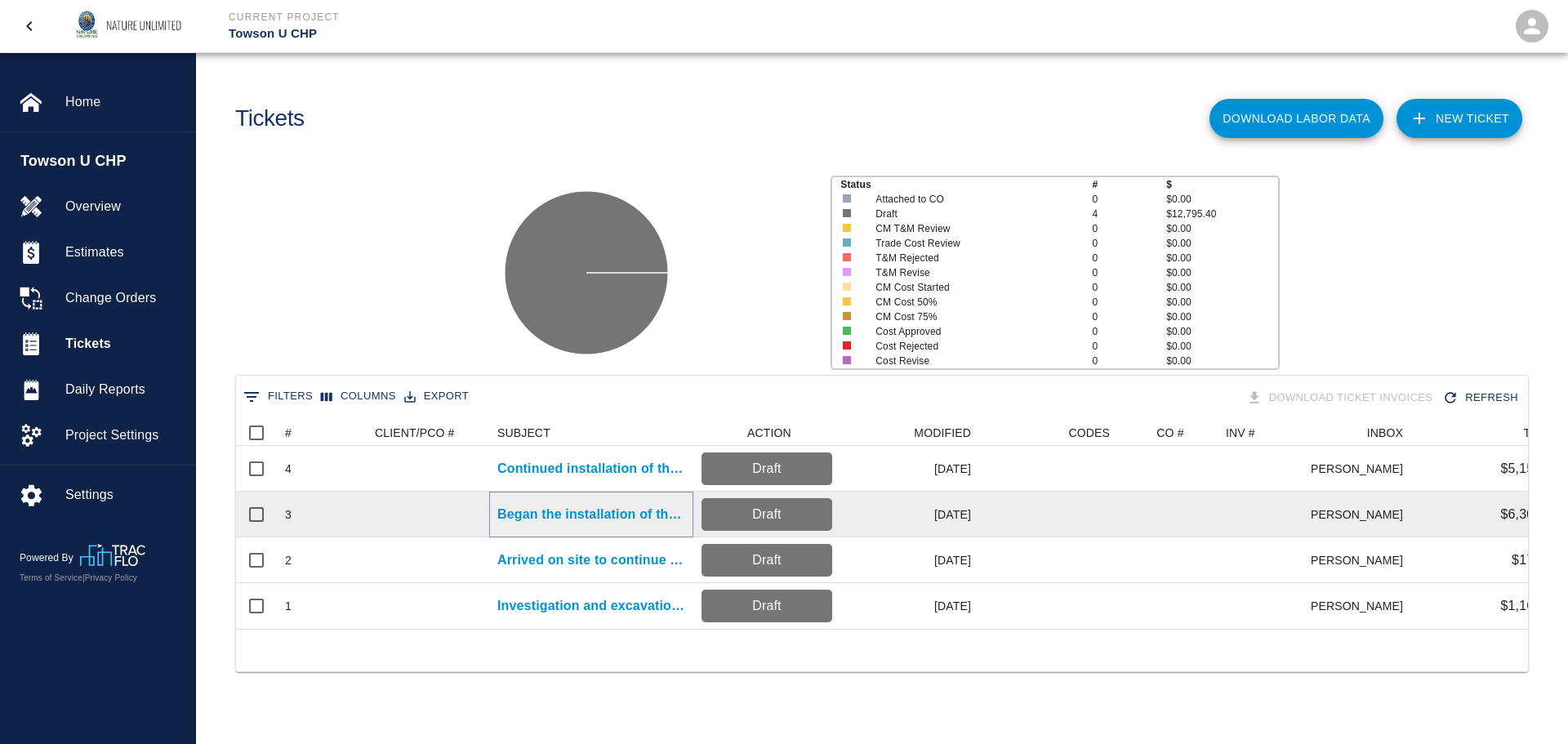
click at [577, 513] on p "Began the installation of the irrigation system." at bounding box center [591, 514] width 188 height 20
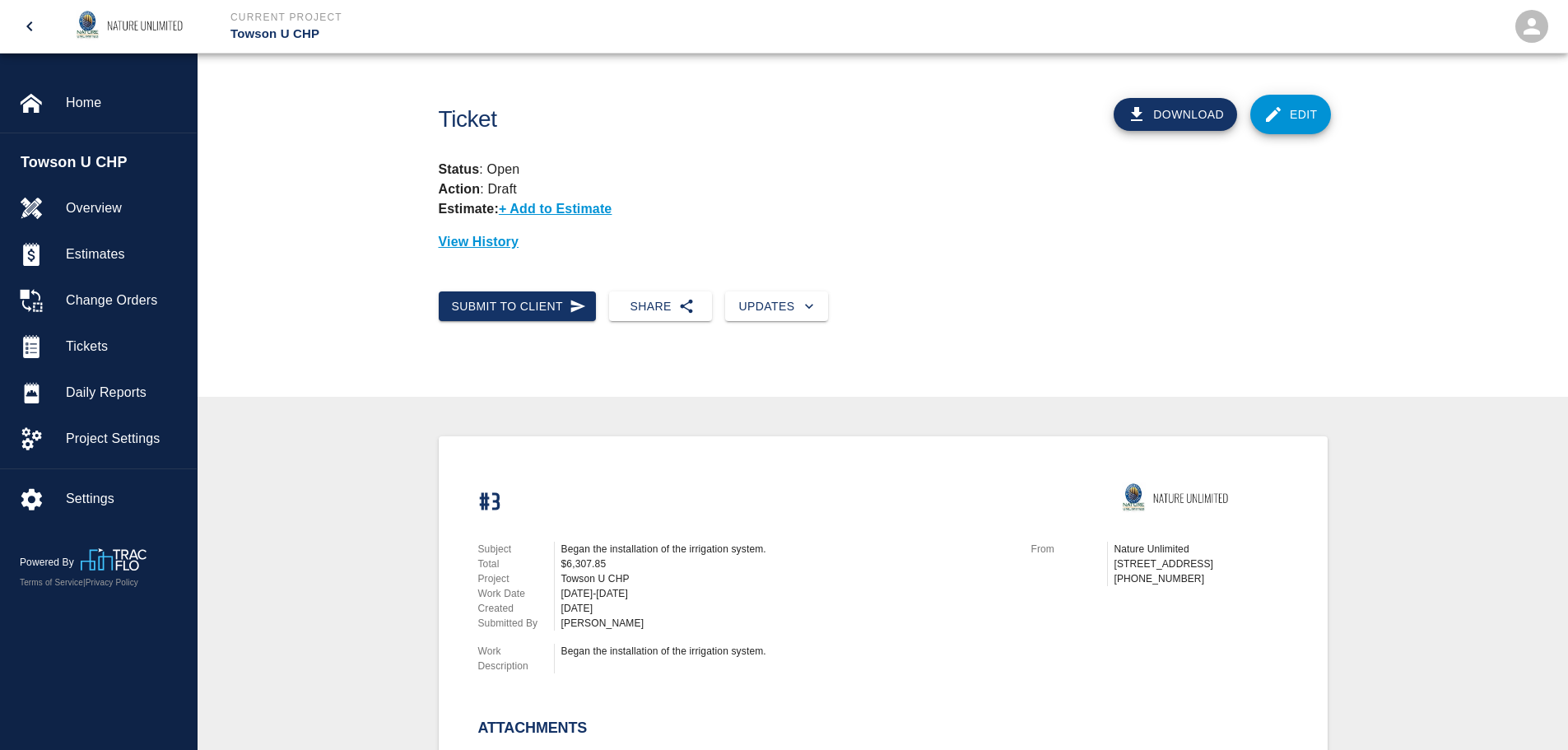
click at [1287, 100] on link "Edit" at bounding box center [1291, 113] width 81 height 39
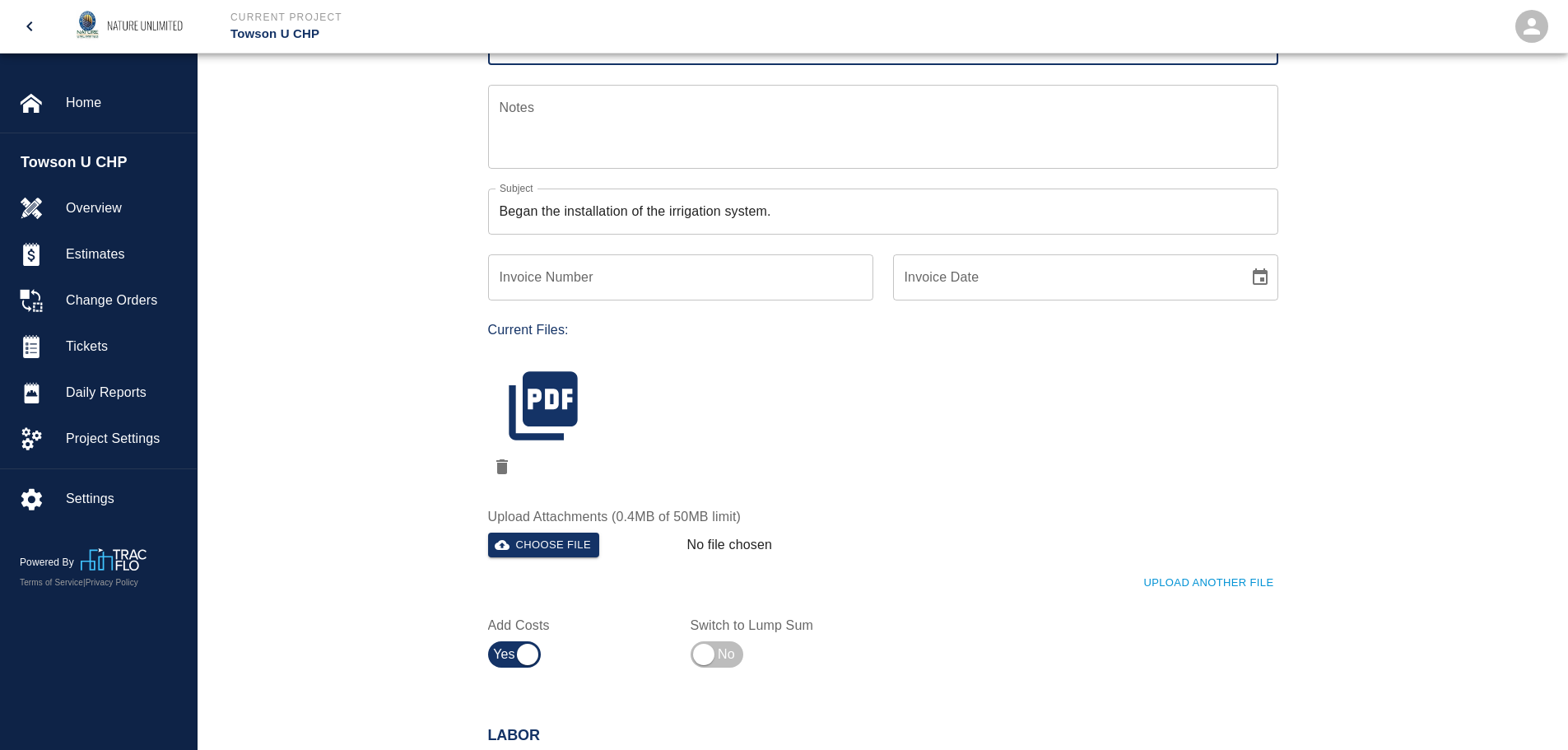
scroll to position [495, 0]
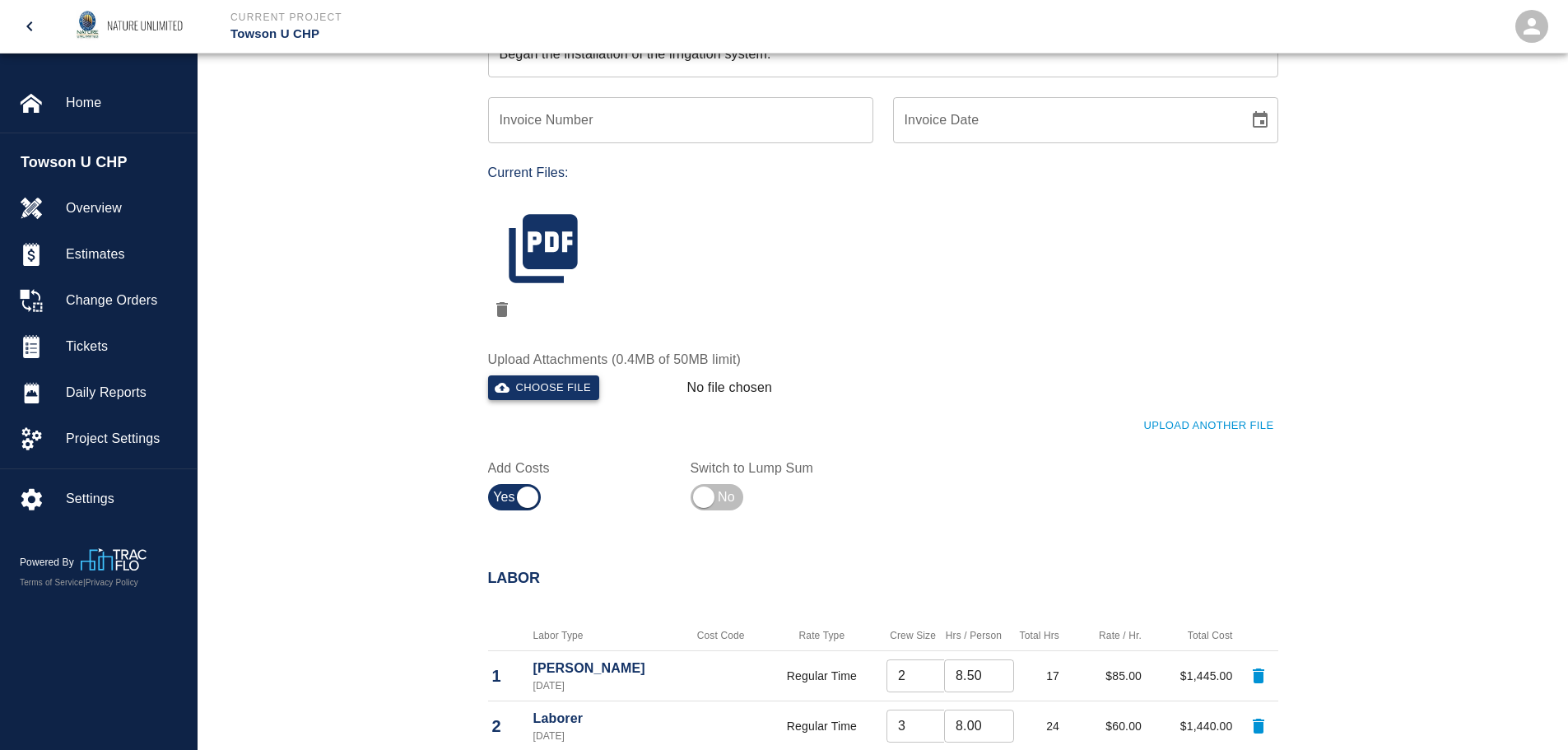
click at [533, 389] on button "Choose file" at bounding box center [544, 388] width 112 height 26
click at [495, 306] on icon "delete" at bounding box center [502, 310] width 20 height 20
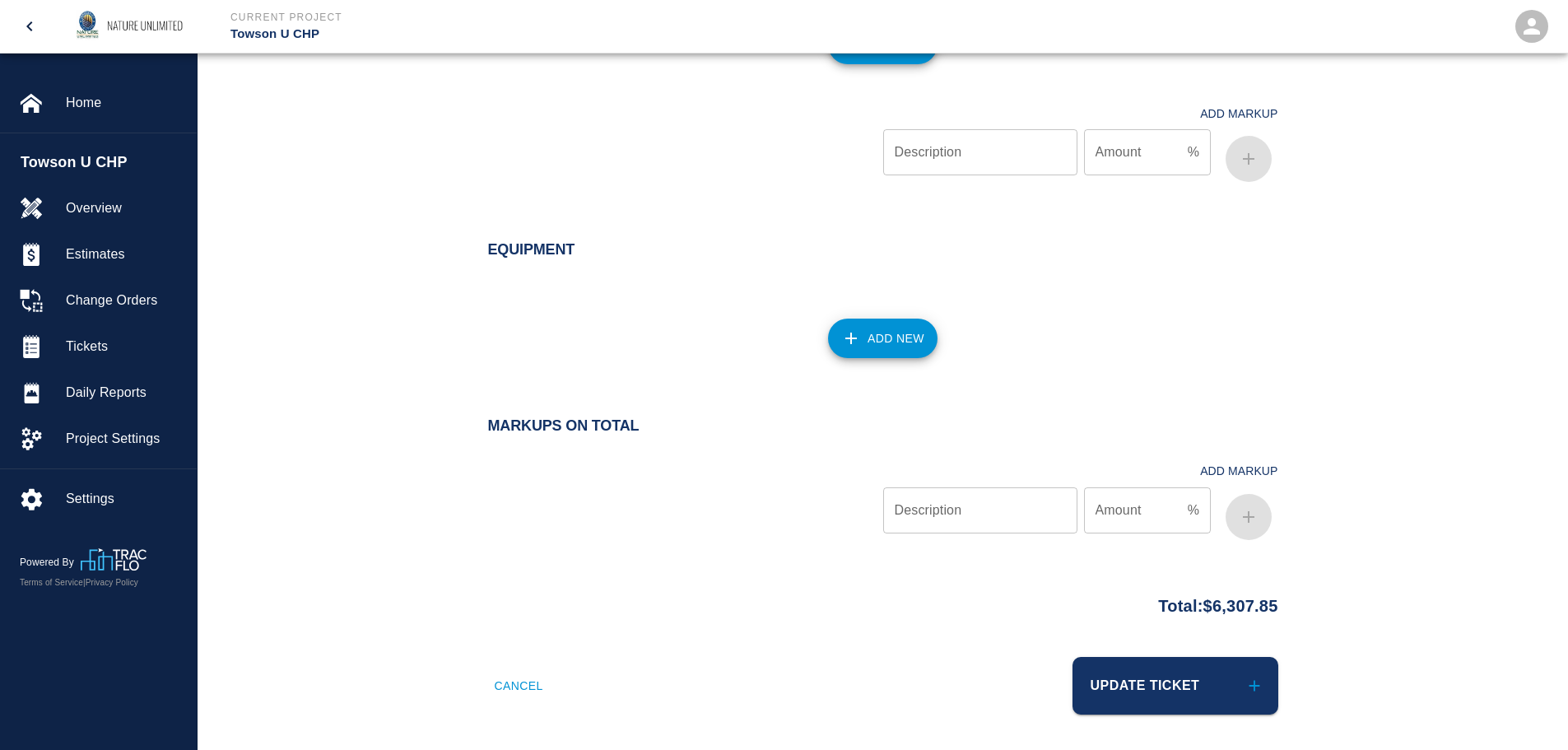
scroll to position [3064, 0]
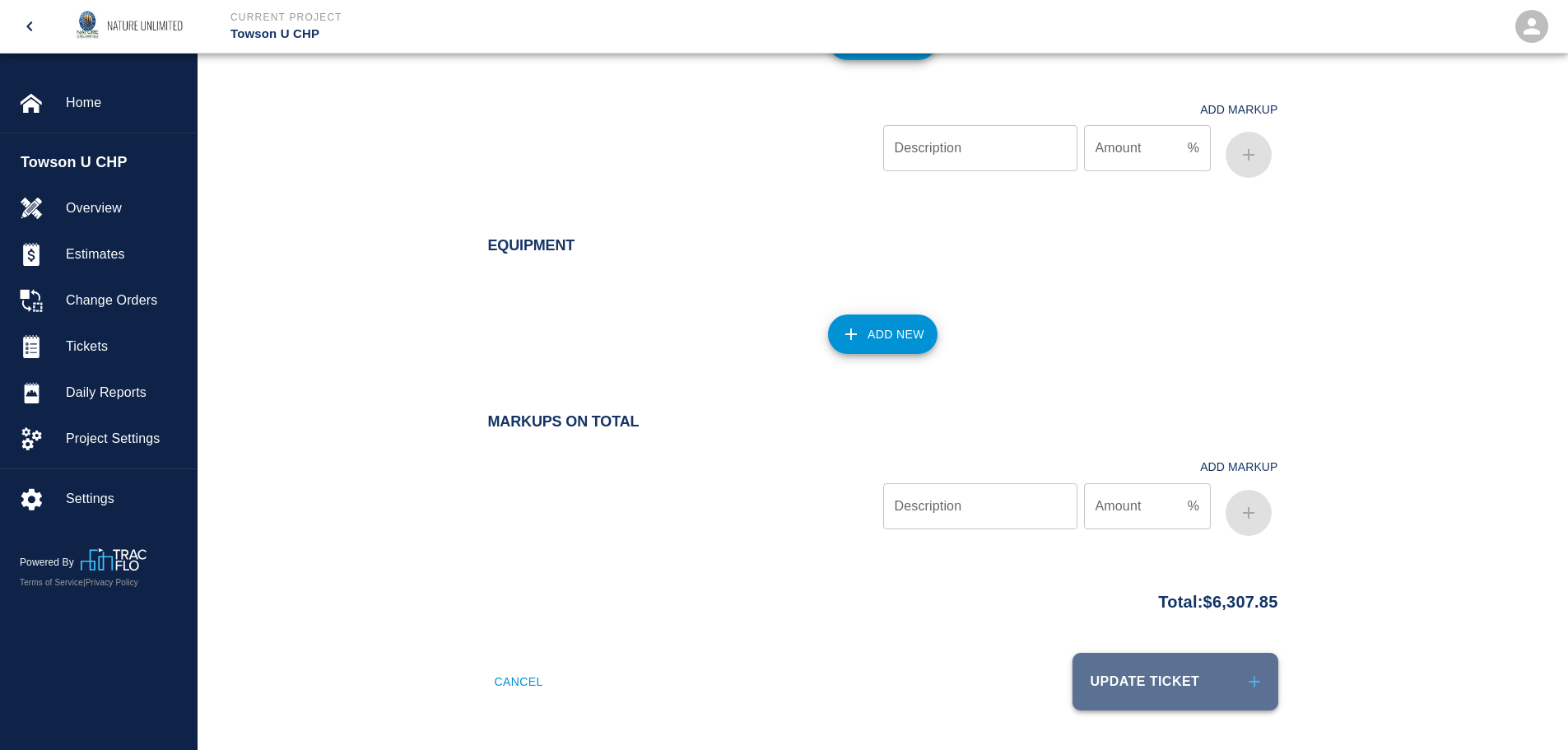
click at [1164, 682] on button "Update Ticket" at bounding box center [1176, 681] width 206 height 57
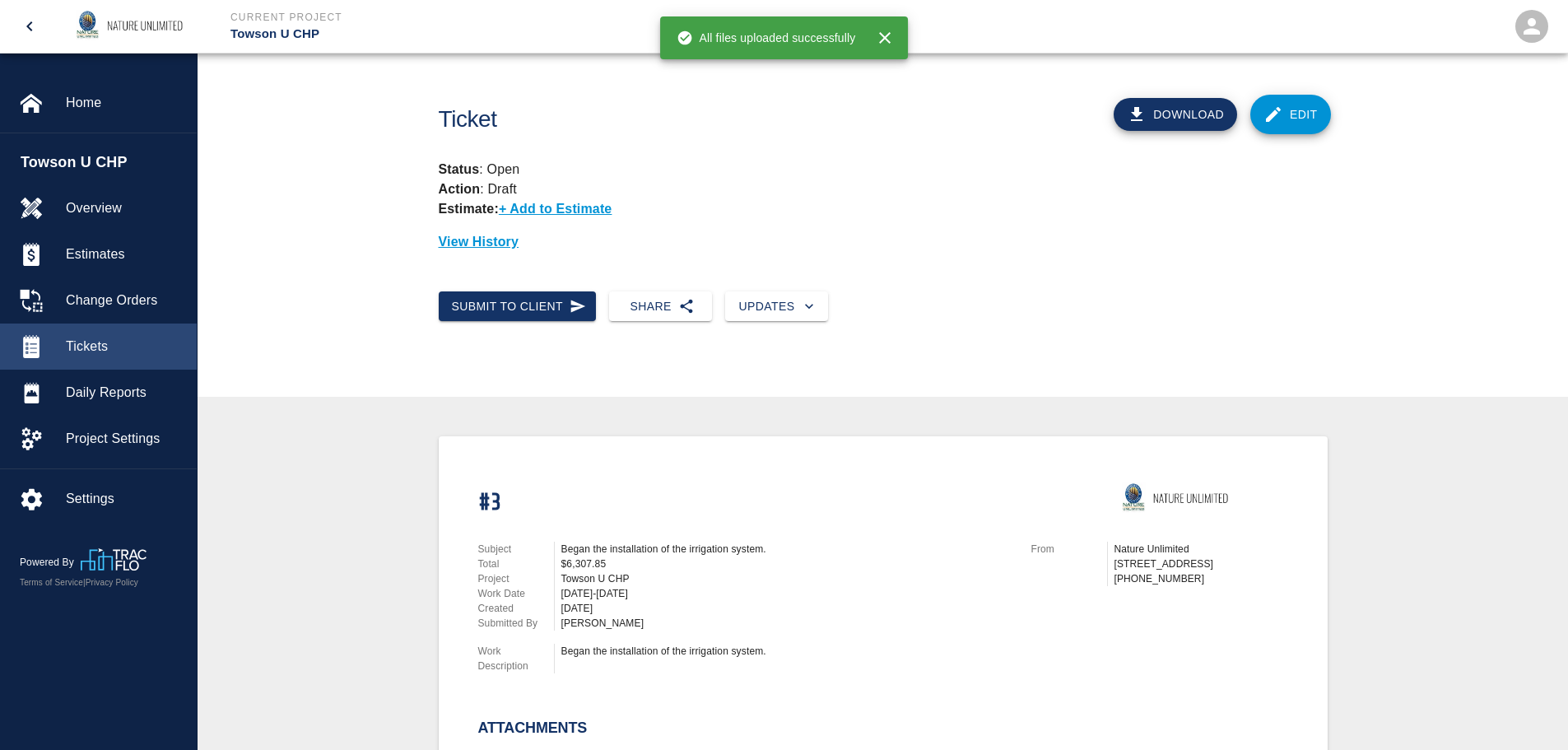
click at [96, 346] on span "Tickets" at bounding box center [125, 346] width 118 height 20
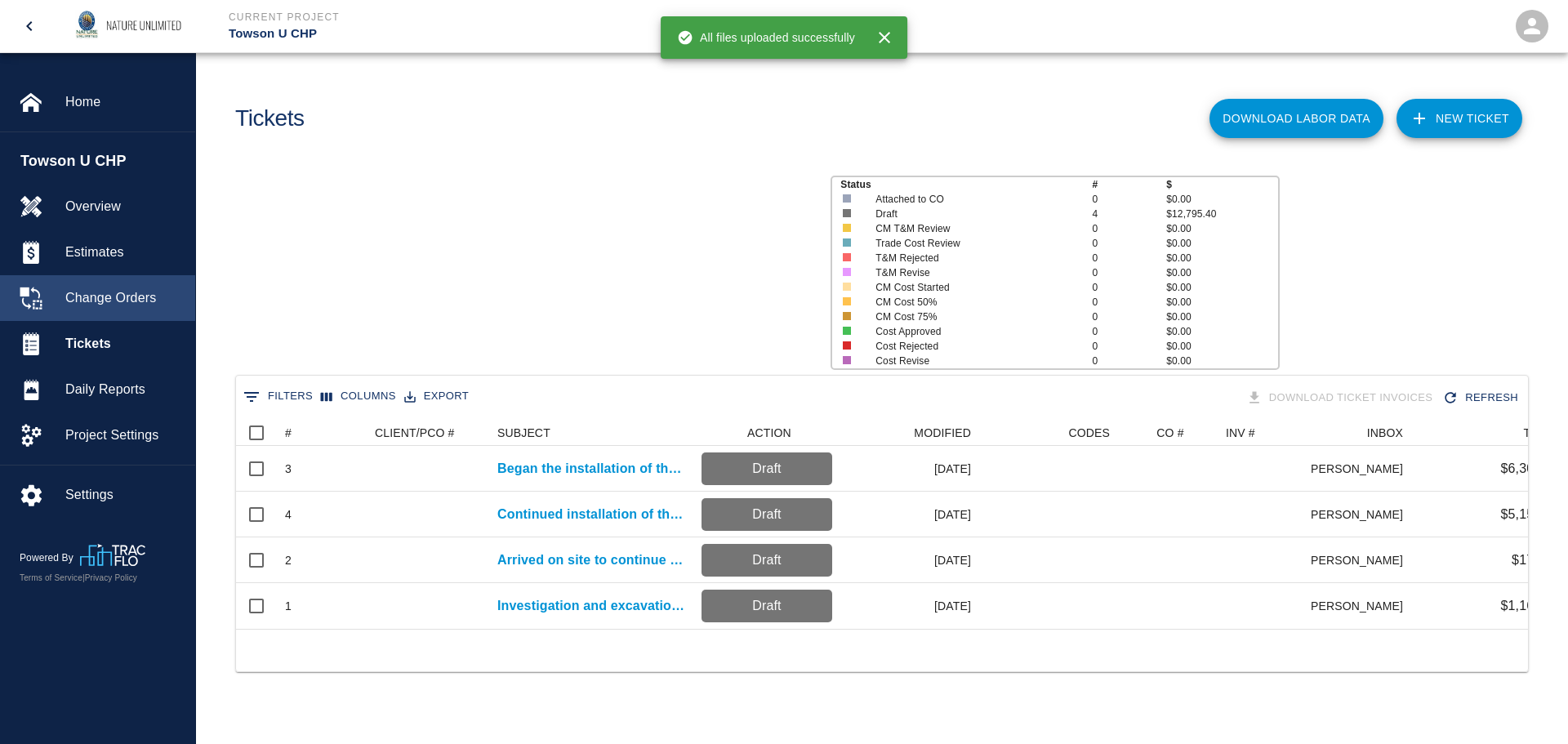
scroll to position [209, 1280]
